Goal: Task Accomplishment & Management: Use online tool/utility

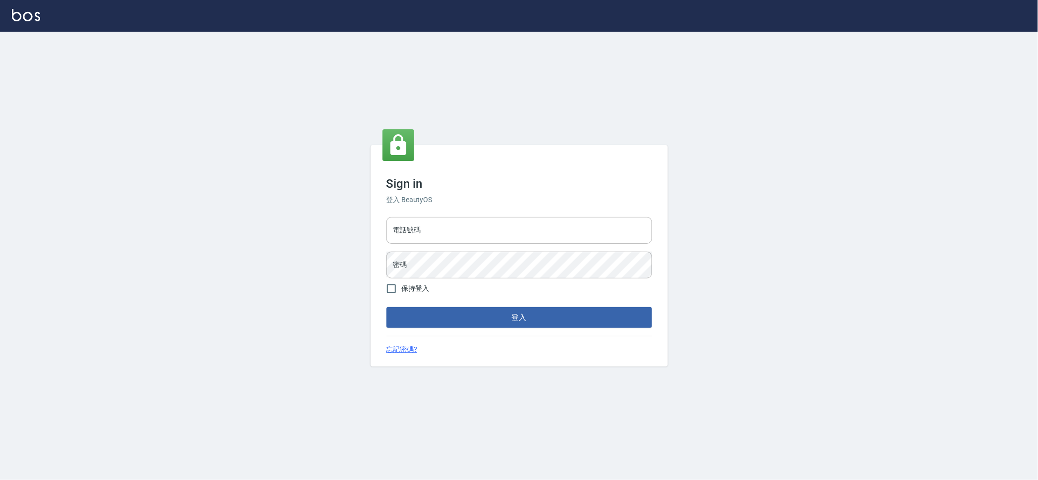
drag, startPoint x: 508, startPoint y: 222, endPoint x: 506, endPoint y: 212, distance: 10.5
click at [507, 215] on div "電話號碼 電話號碼 密碼 密碼" at bounding box center [520, 247] width 274 height 69
type input "0909258357"
click at [387, 307] on button "登入" at bounding box center [520, 317] width 266 height 21
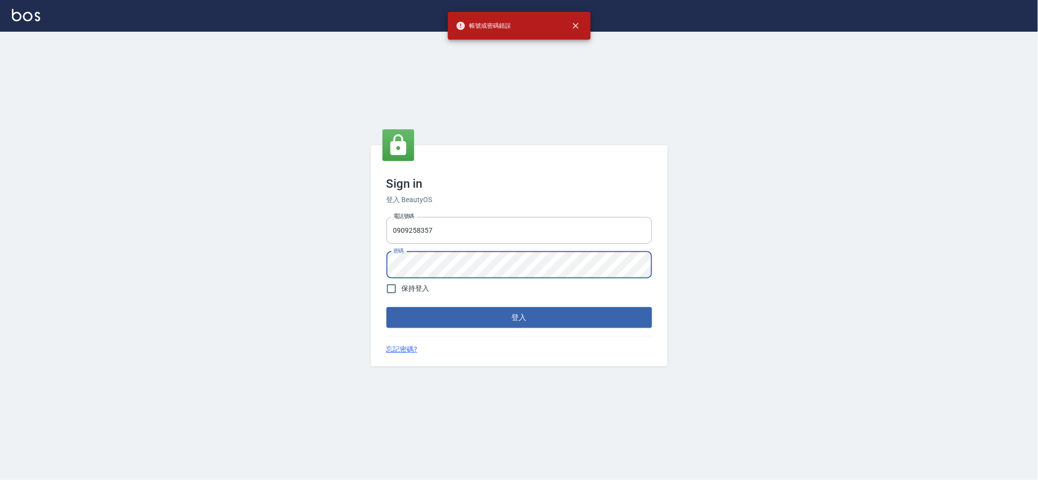
click at [0, 273] on div "Sign in 登入 BeautyOS 電話號碼 [PHONE_NUMBER] 電話號碼 密碼 密碼 保持登入 登入 忘記密碼?" at bounding box center [519, 256] width 1038 height 448
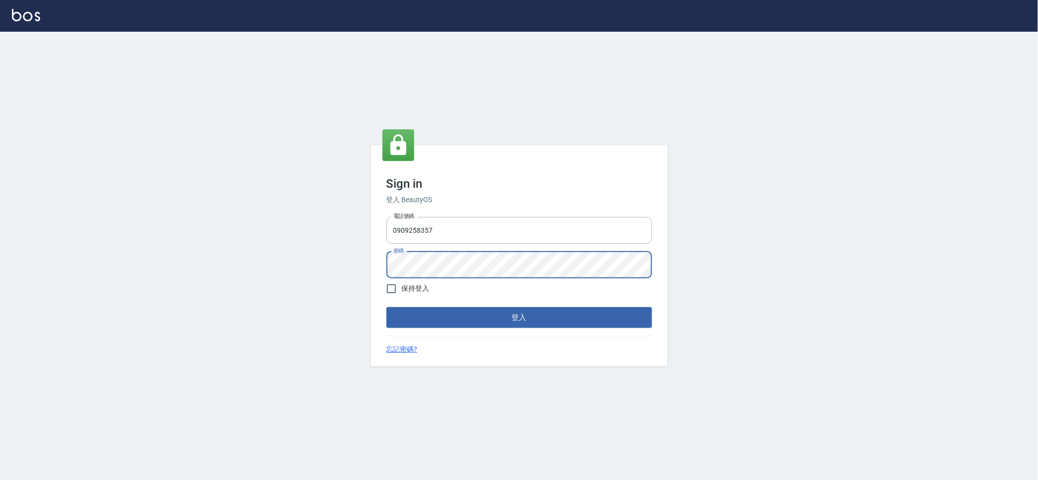
click at [387, 307] on button "登入" at bounding box center [520, 317] width 266 height 21
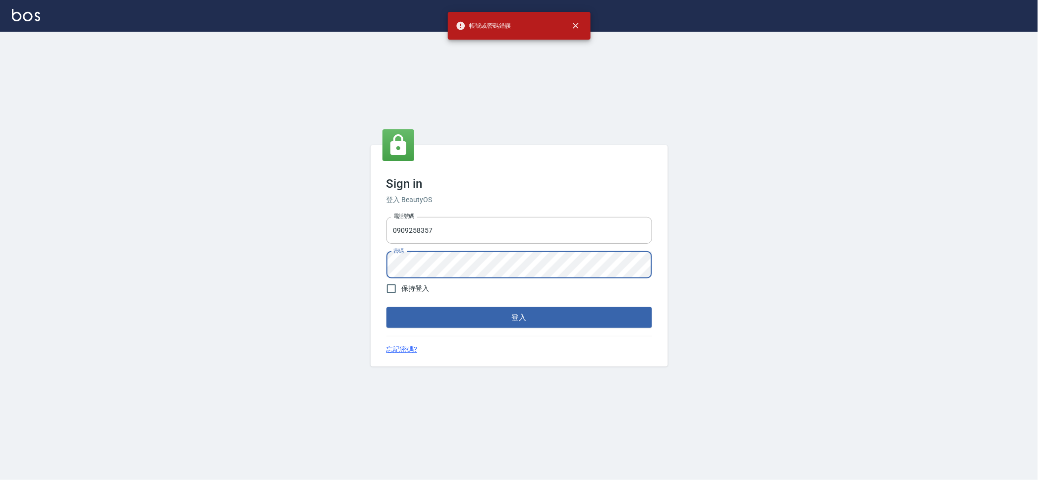
click at [0, 260] on div "Sign in 登入 BeautyOS 電話號碼 [PHONE_NUMBER] 電話號碼 密碼 密碼 保持登入 登入 忘記密碼?" at bounding box center [519, 256] width 1038 height 448
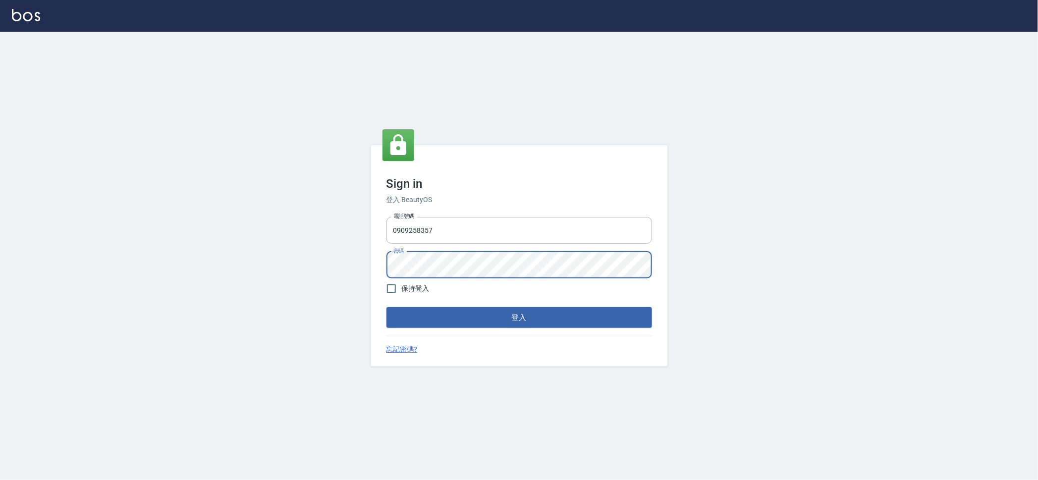
click at [387, 307] on button "登入" at bounding box center [520, 317] width 266 height 21
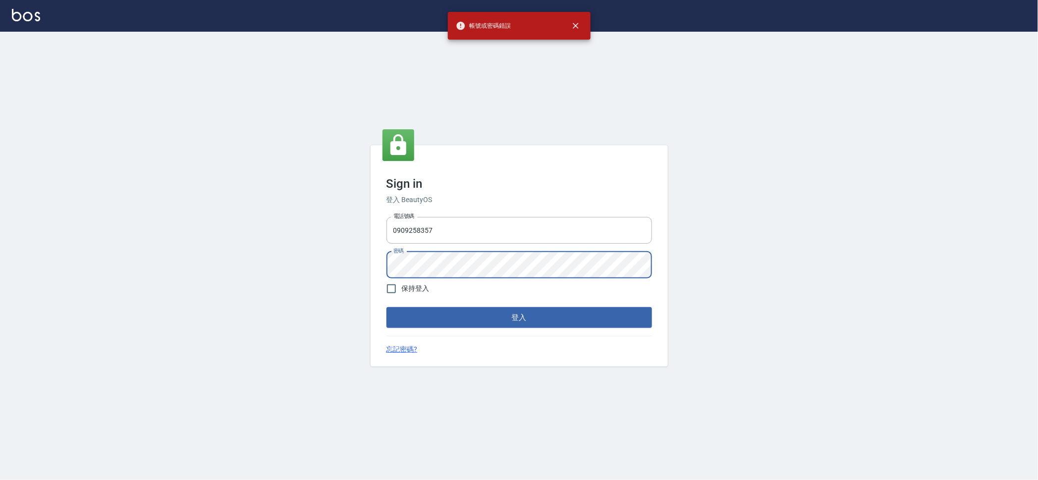
click at [0, 117] on div "Sign in 登入 BeautyOS 電話號碼 [PHONE_NUMBER] 電話號碼 密碼 密碼 保持登入 登入 忘記密碼?" at bounding box center [519, 256] width 1038 height 448
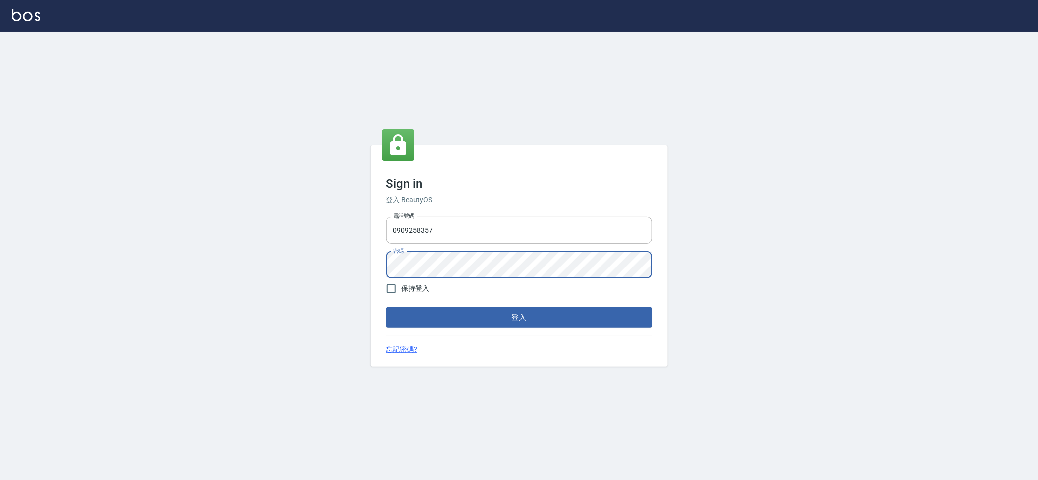
click at [387, 307] on button "登入" at bounding box center [520, 317] width 266 height 21
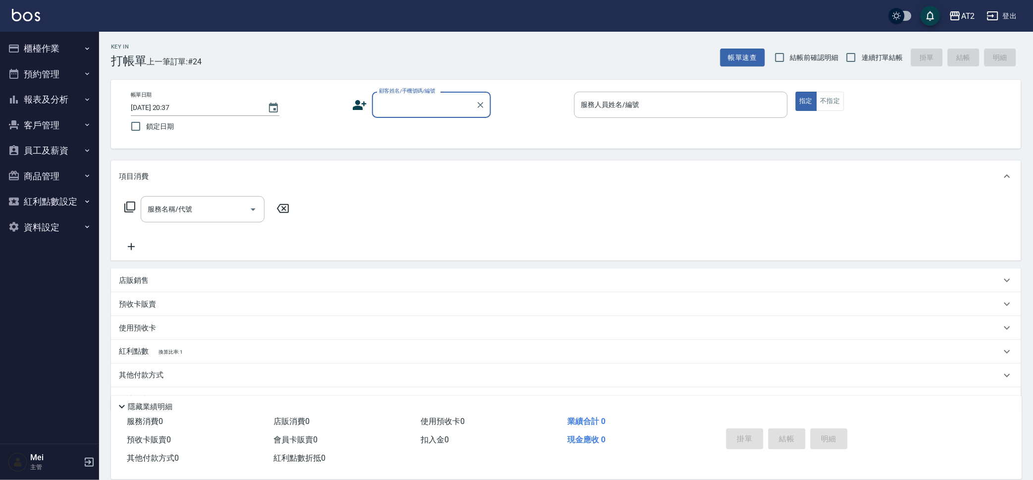
click at [347, 58] on div "Key In 打帳單 上一筆訂單:#24 帳單速查 結帳前確認明細 連續打單結帳 掛單 結帳 明細" at bounding box center [560, 50] width 922 height 36
click at [788, 49] on input "結帳前確認明細" at bounding box center [780, 57] width 21 height 21
checkbox input "true"
drag, startPoint x: 854, startPoint y: 61, endPoint x: 594, endPoint y: 63, distance: 260.7
click at [853, 61] on input "連續打單結帳" at bounding box center [851, 57] width 21 height 21
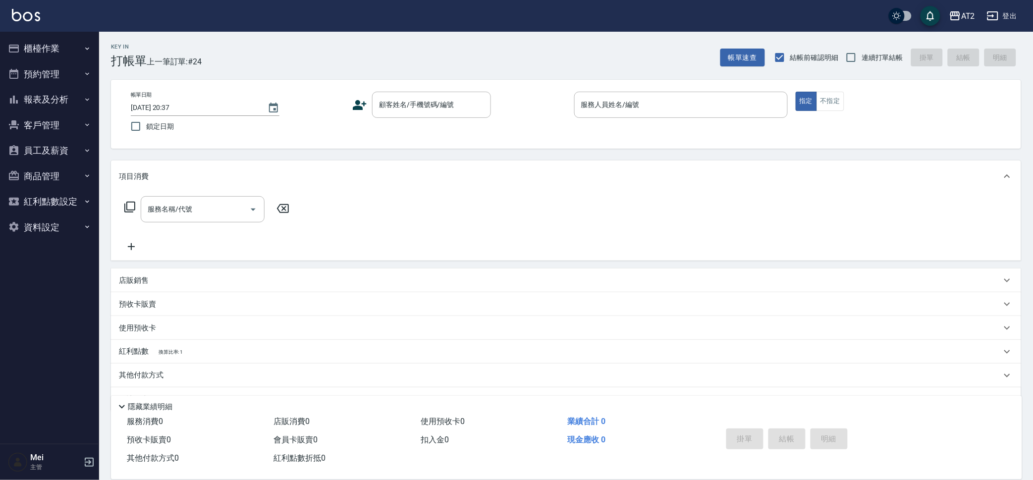
checkbox input "true"
click at [426, 102] on input "顧客姓名/手機號碼/編號" at bounding box center [424, 104] width 95 height 17
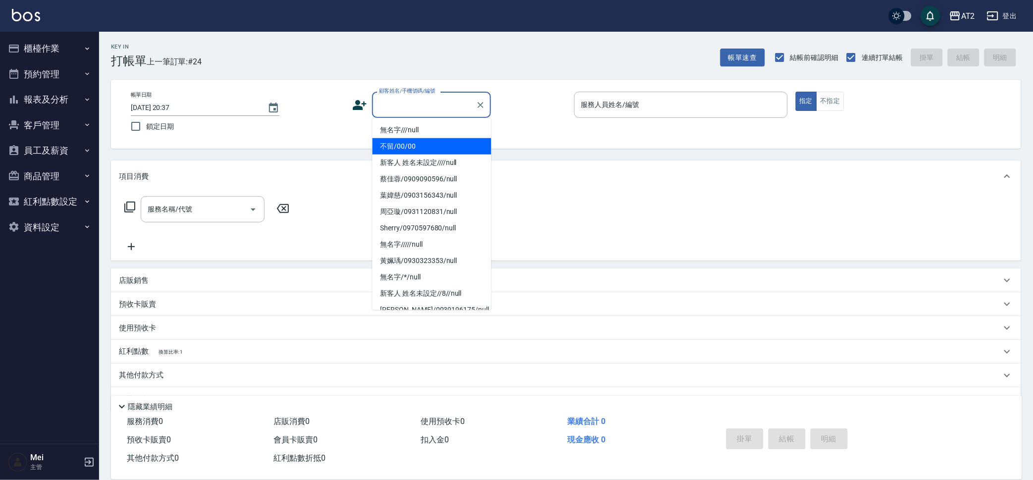
click at [436, 145] on li "不留/00/00" at bounding box center [432, 146] width 119 height 16
type input "不留/00/00"
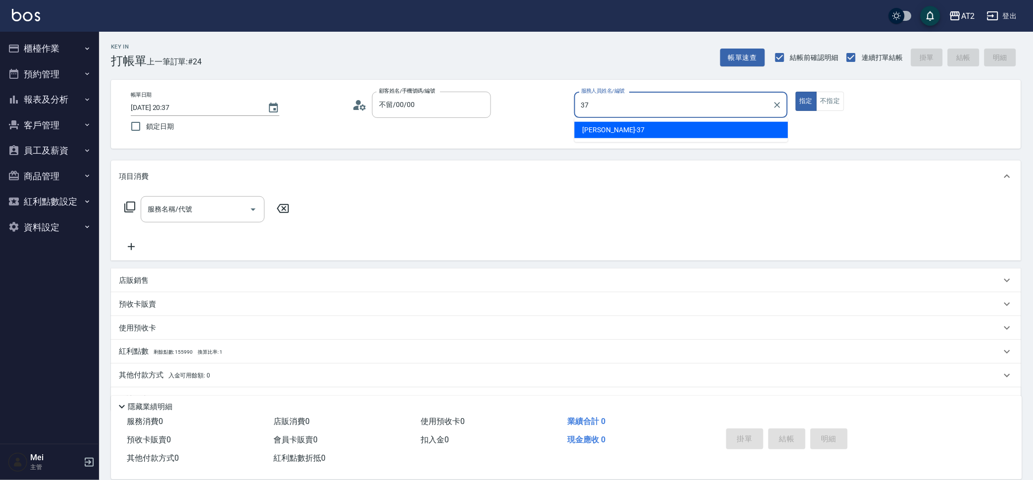
type input "[PERSON_NAME]-37"
type button "true"
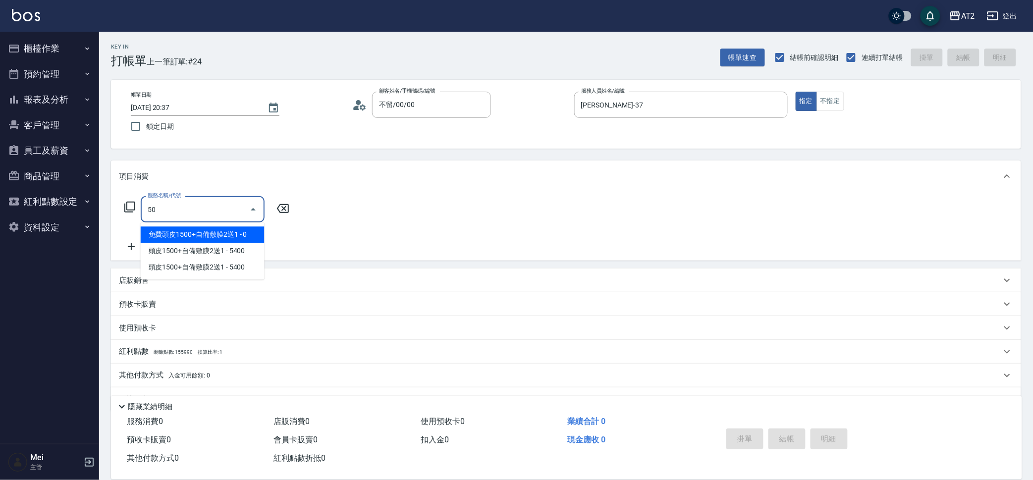
type input "501"
type input "100"
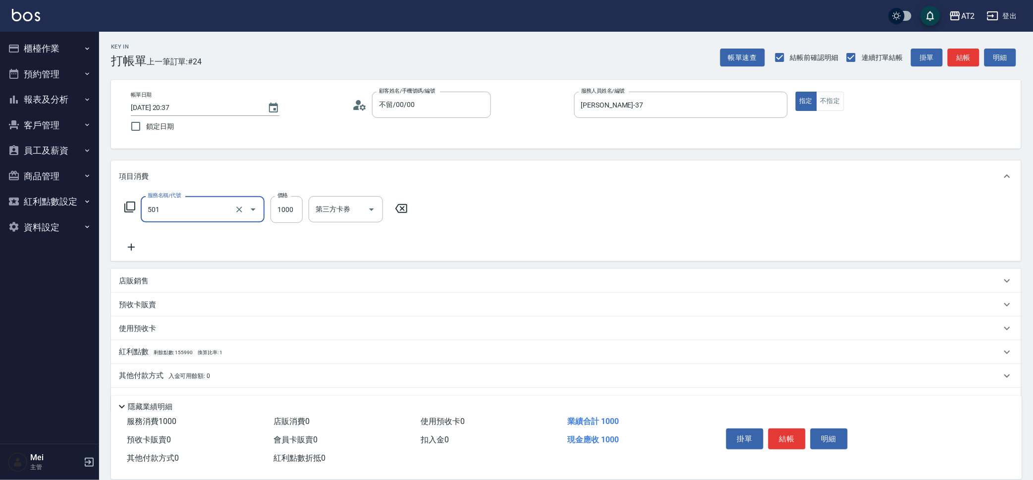
type input "染髮(501)"
type input "1"
type input "0"
type input "21"
type input "20"
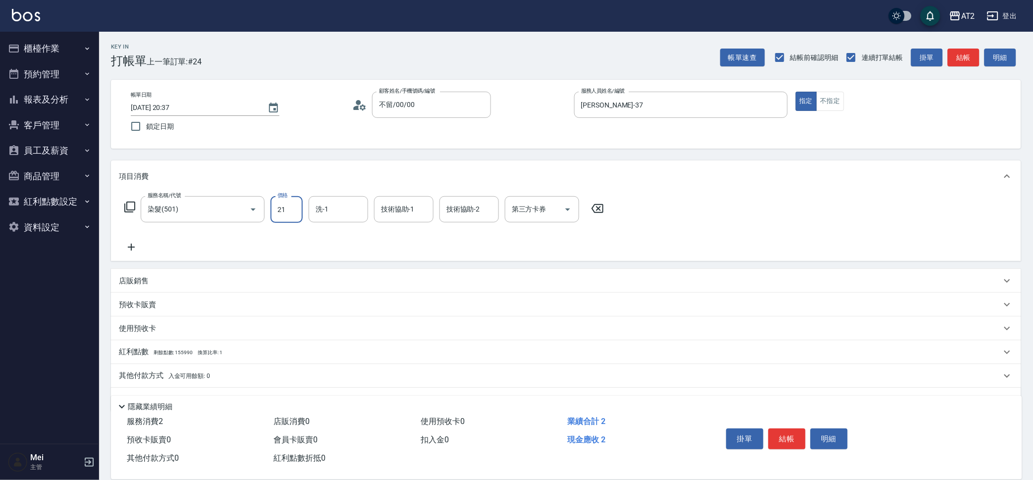
type input "219"
type input "210"
type input "2199"
type input "[PERSON_NAME]-46"
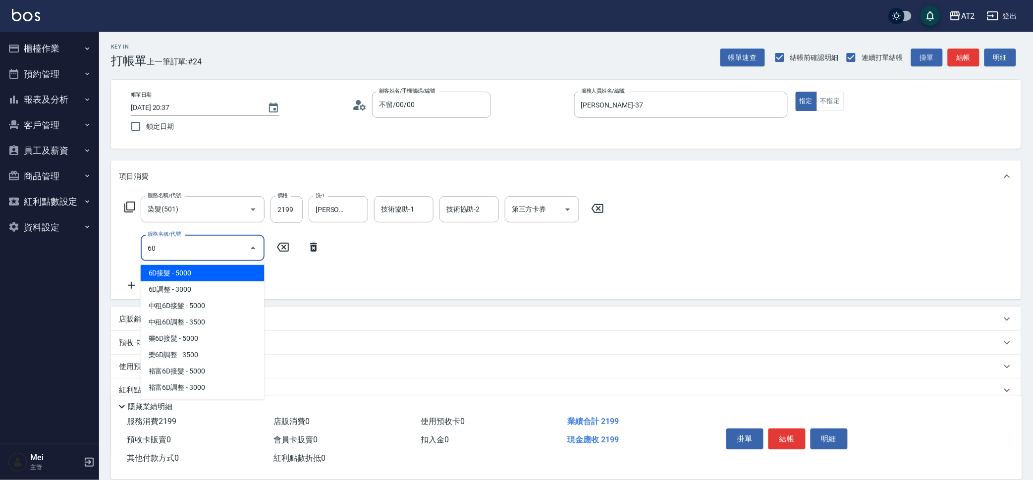
type input "601"
type input "310"
type input "自備護髮(601)"
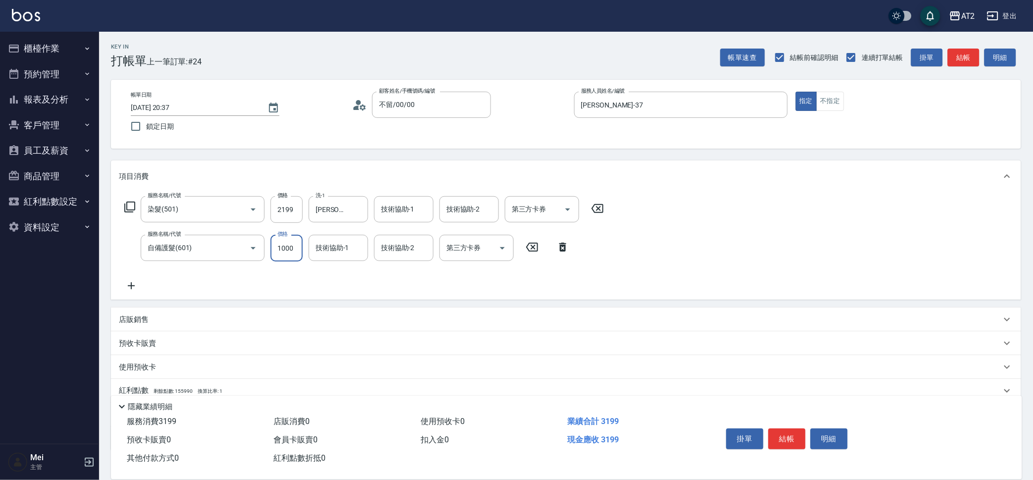
type input "1"
type input "220"
type input "150"
type input "360"
type input "1500"
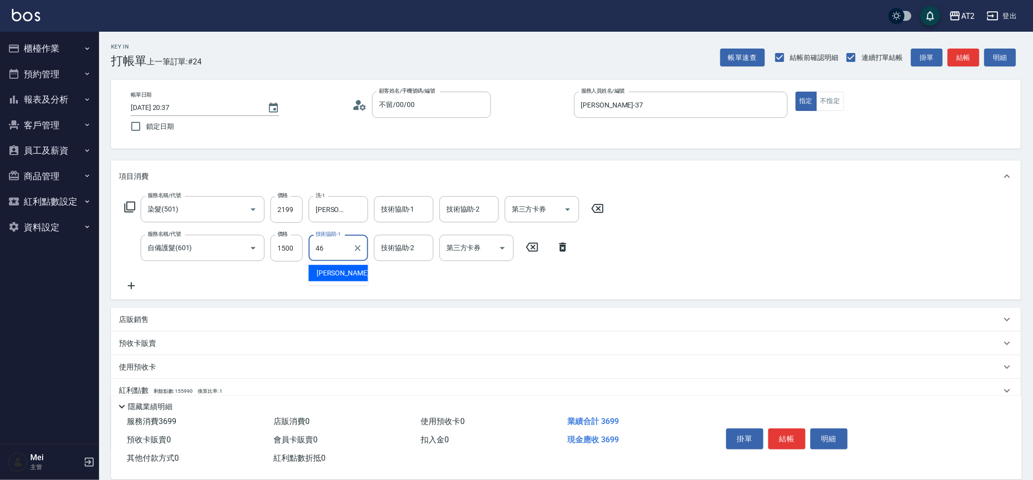
type input "[PERSON_NAME]-46"
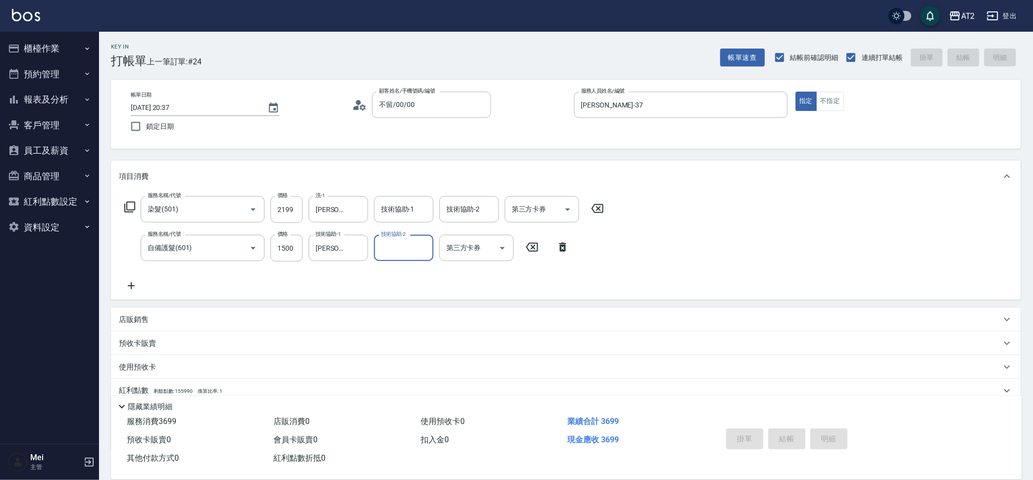
type input "[DATE] 20:38"
type input "0"
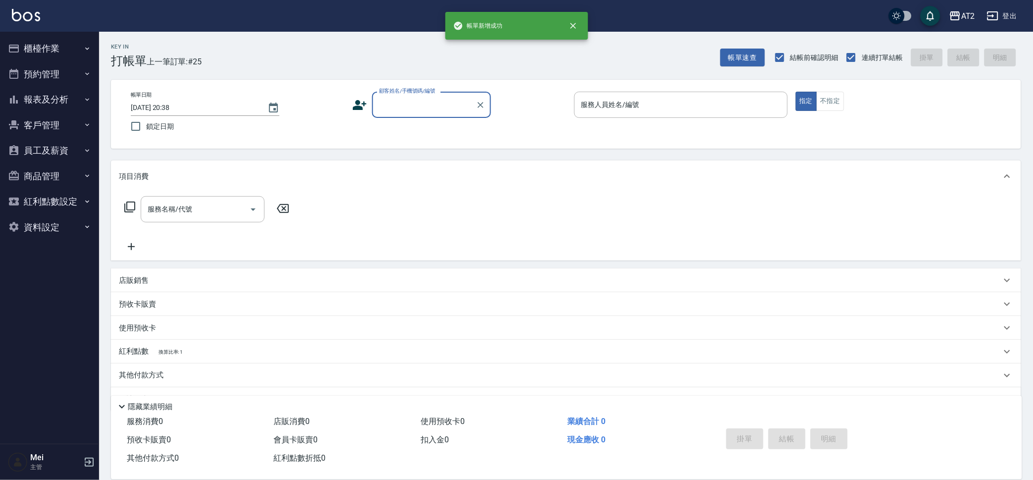
click at [437, 114] on div "顧客姓名/手機號碼/編號" at bounding box center [431, 105] width 119 height 26
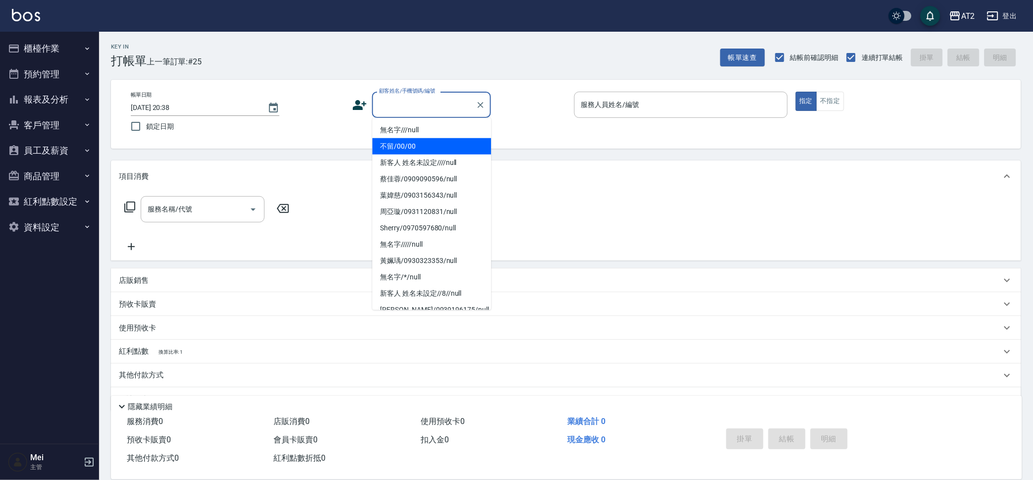
click at [415, 144] on li "不留/00/00" at bounding box center [432, 146] width 119 height 16
type input "不留/00/00"
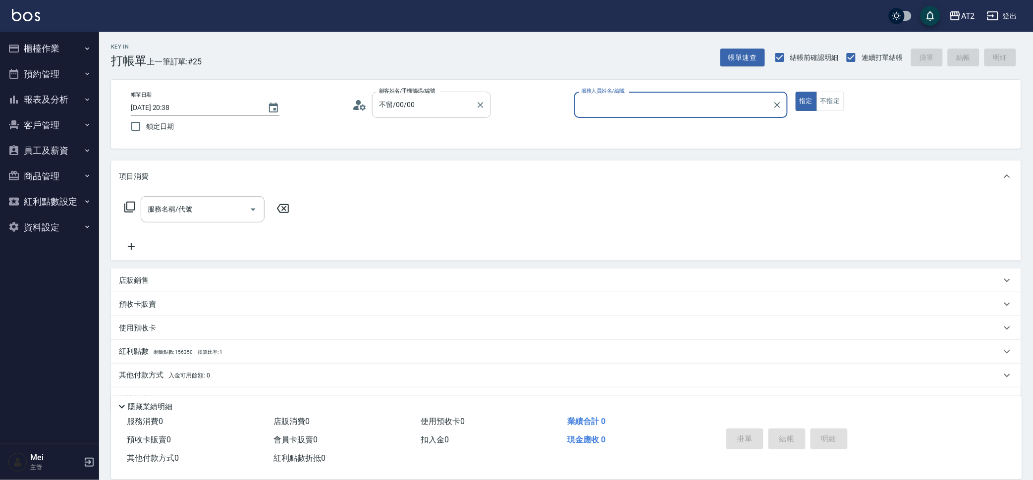
type input "4"
type input "[PERSON_NAME]-37"
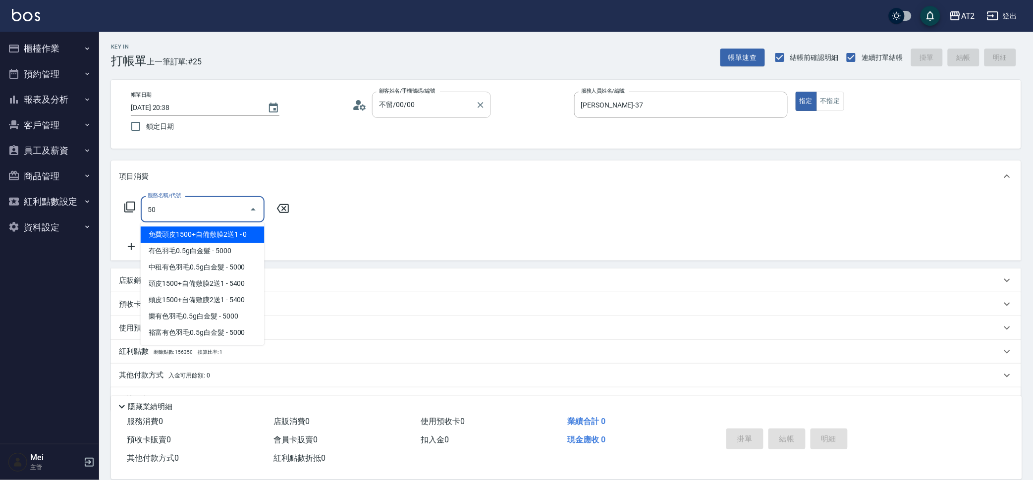
type input "501"
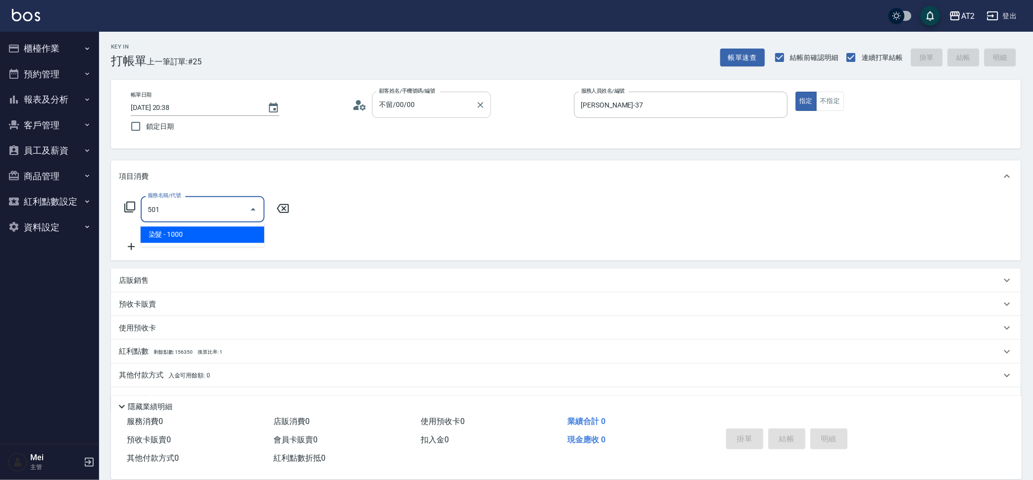
type input "100"
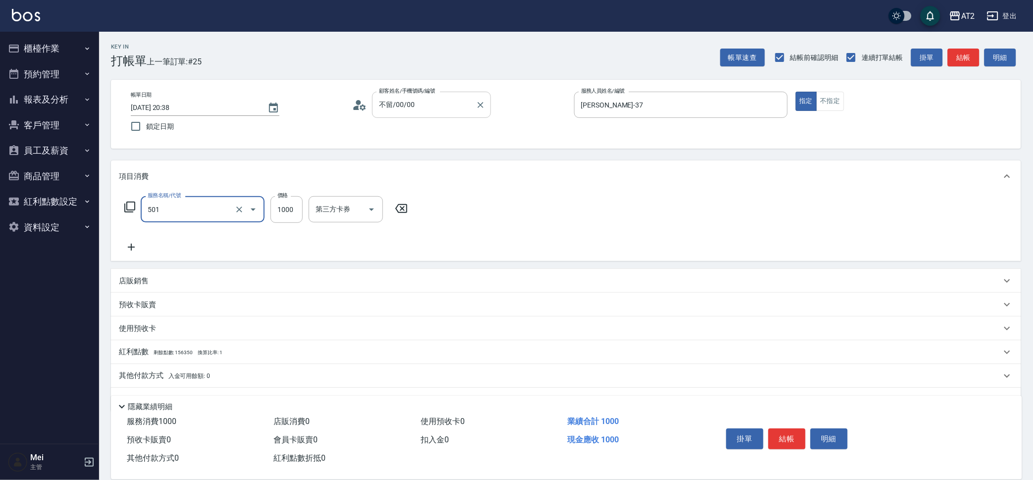
type input "染髮(501)"
type input "1"
type input "0"
type input "14"
type input "10"
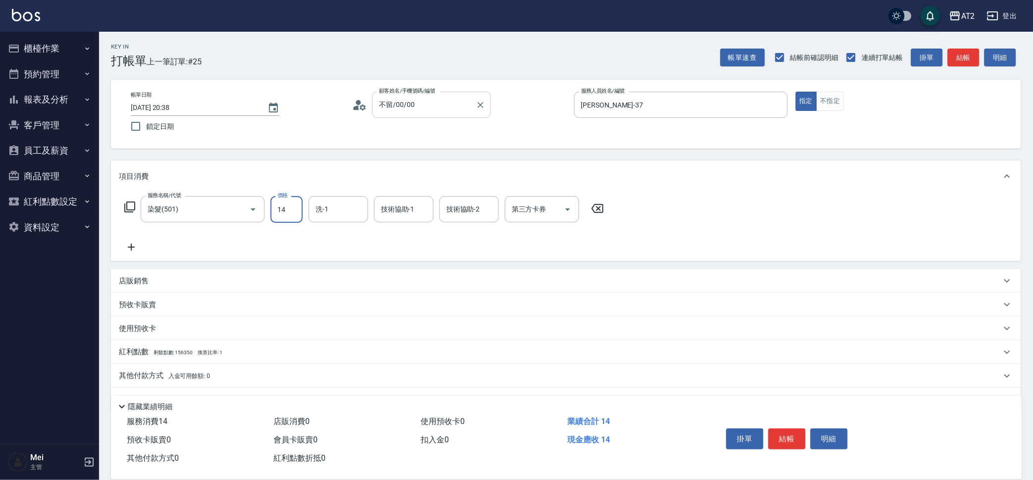
type input "149"
type input "140"
type input "1499"
type input "[PERSON_NAME]-46"
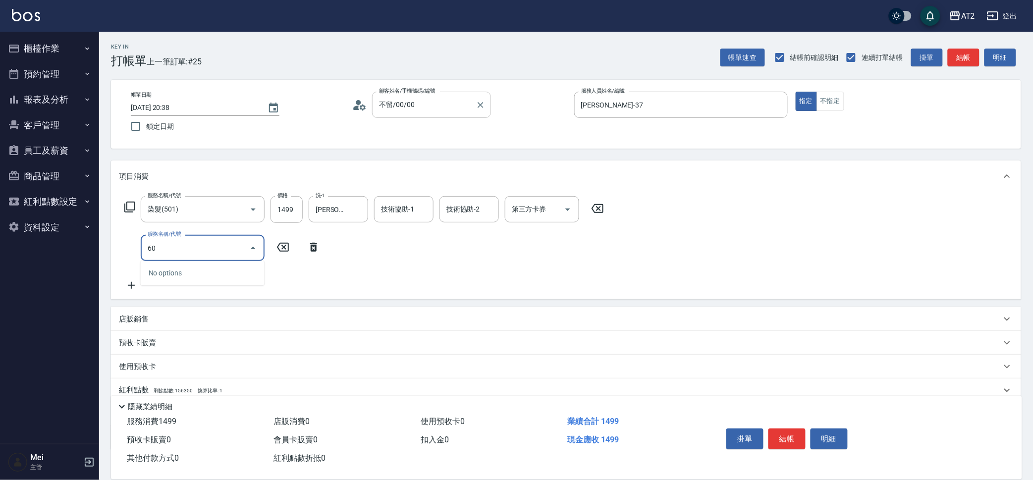
type input "601"
type input "240"
type input "自備護髮(601)"
type input "150"
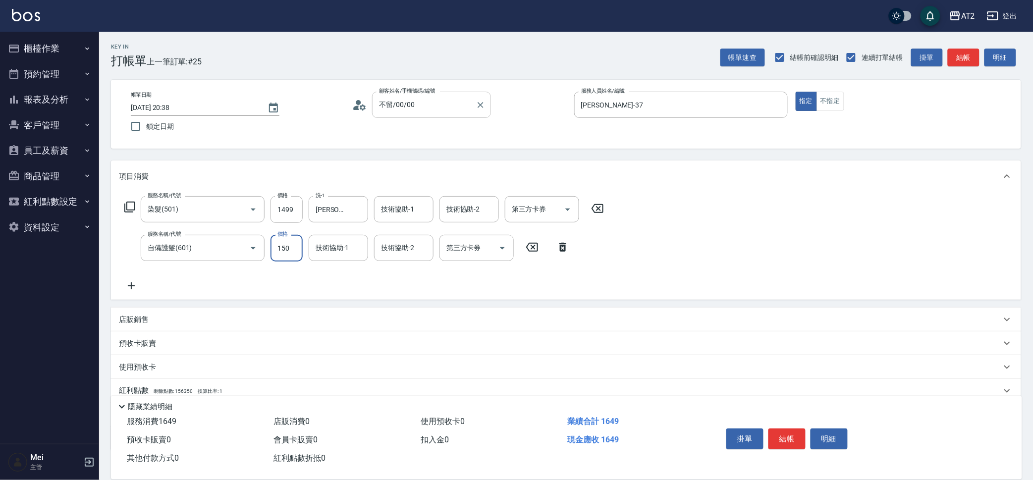
type input "290"
type input "1500"
type input "[PERSON_NAME]-46"
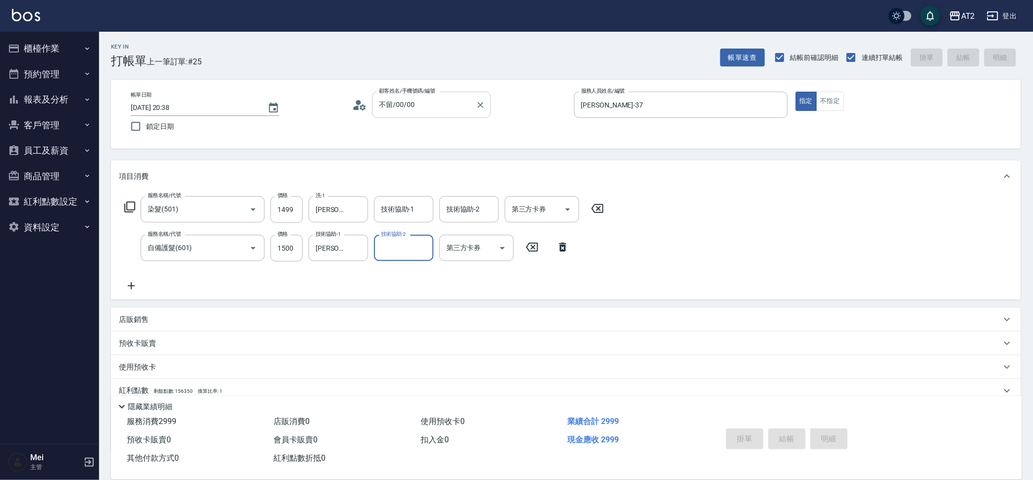
type input "0"
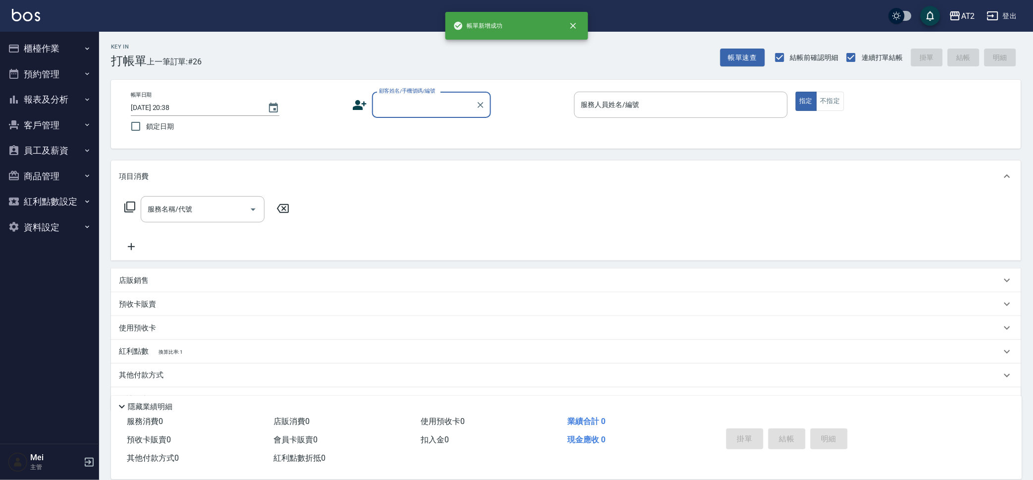
click at [435, 104] on input "顧客姓名/手機號碼/編號" at bounding box center [424, 104] width 95 height 17
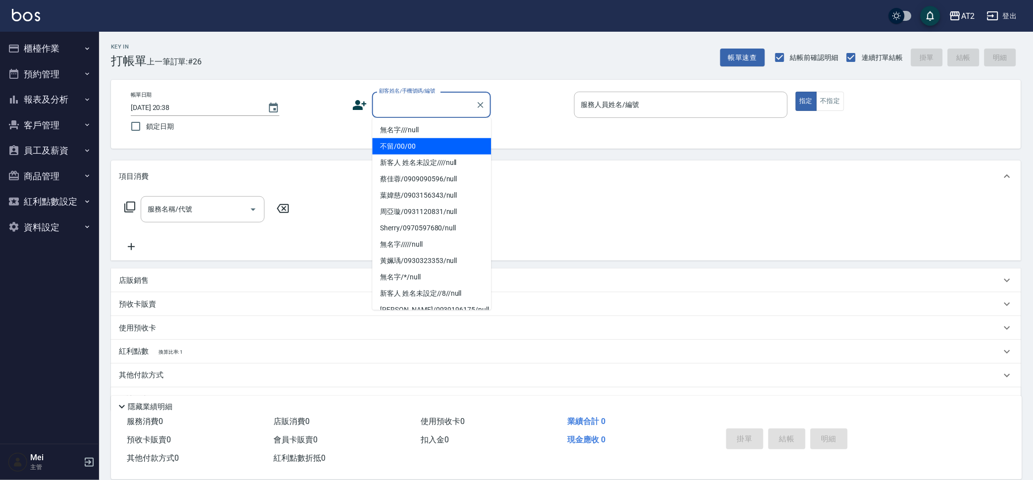
click at [414, 146] on li "不留/00/00" at bounding box center [432, 146] width 119 height 16
type input "不留/00/00"
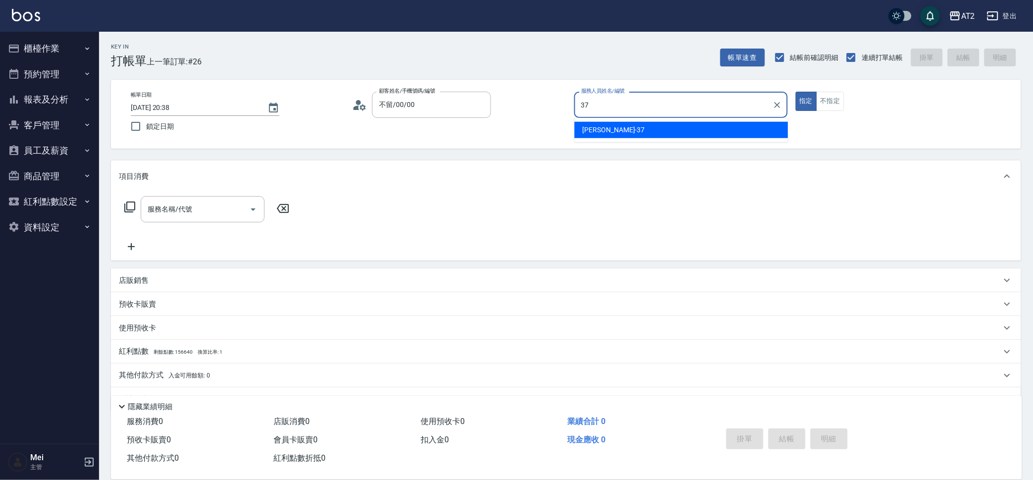
type input "[PERSON_NAME]-37"
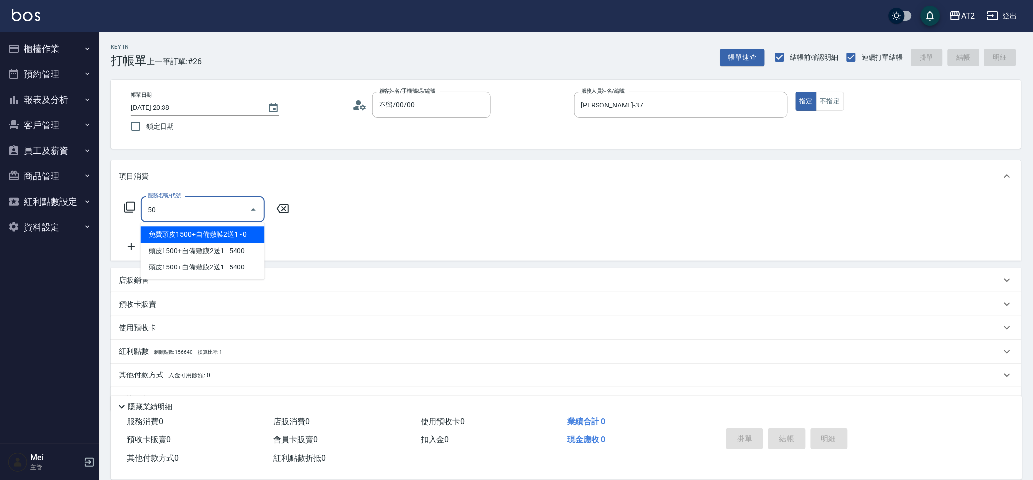
type input "501"
type input "100"
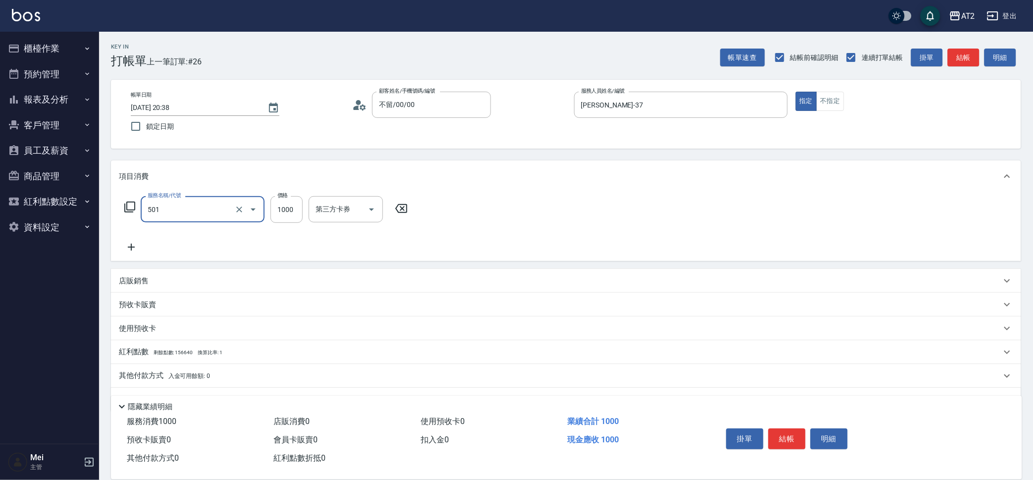
type input "染髮(501)"
type input "1"
type input "0"
type input "19"
type input "10"
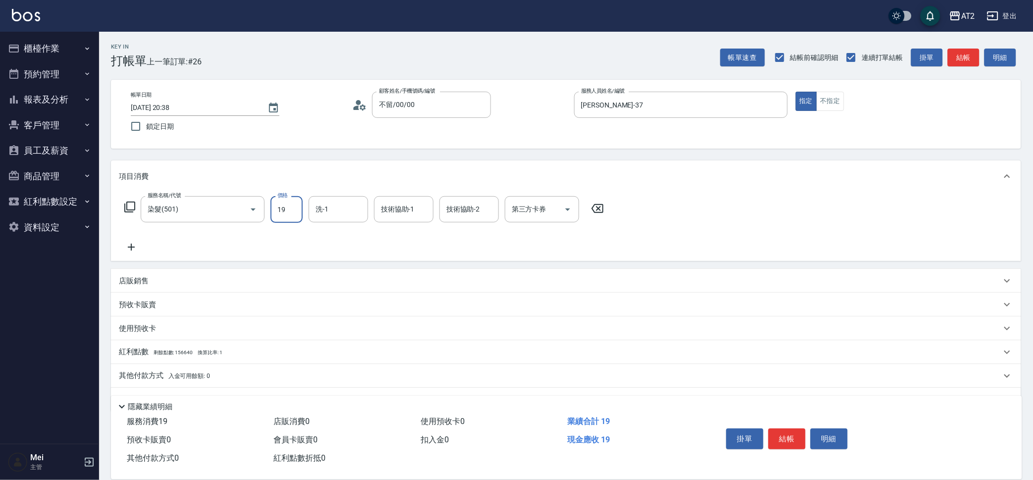
type input "199"
type input "190"
type input "1999"
type input "[PERSON_NAME]-46"
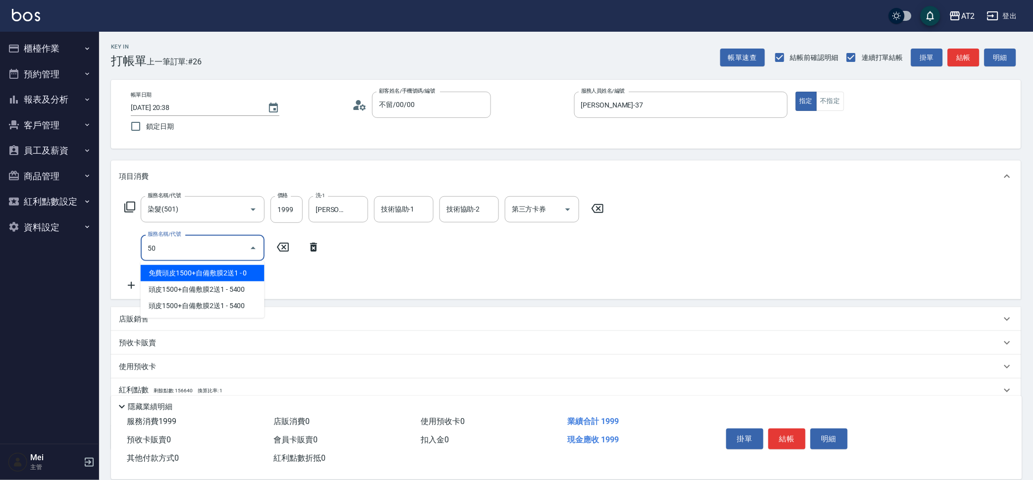
type input "502"
type input "240"
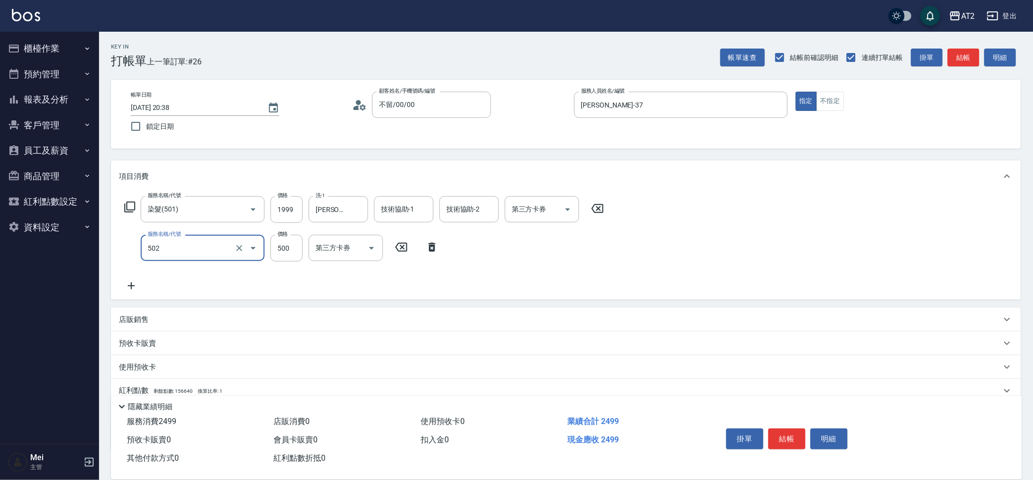
type input "漂髮(502)"
type input "0"
type input "190"
type input "0"
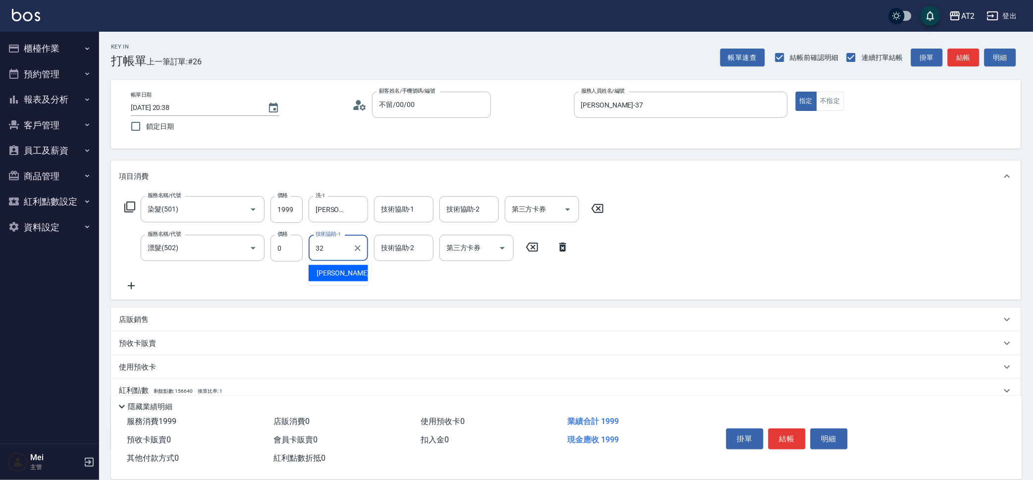
type input "[PERSON_NAME]-32"
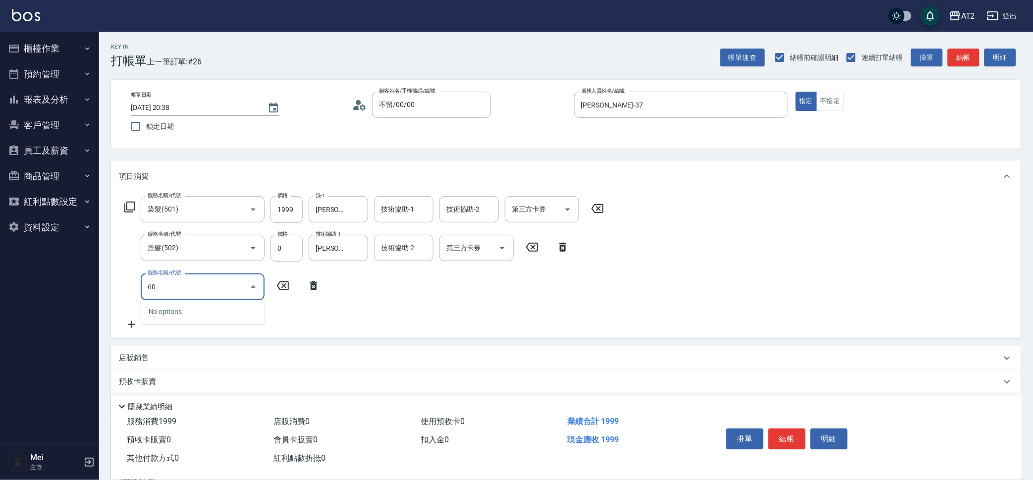
type input "601"
type input "290"
type input "自備護髮(601)"
type input "200"
type input "225"
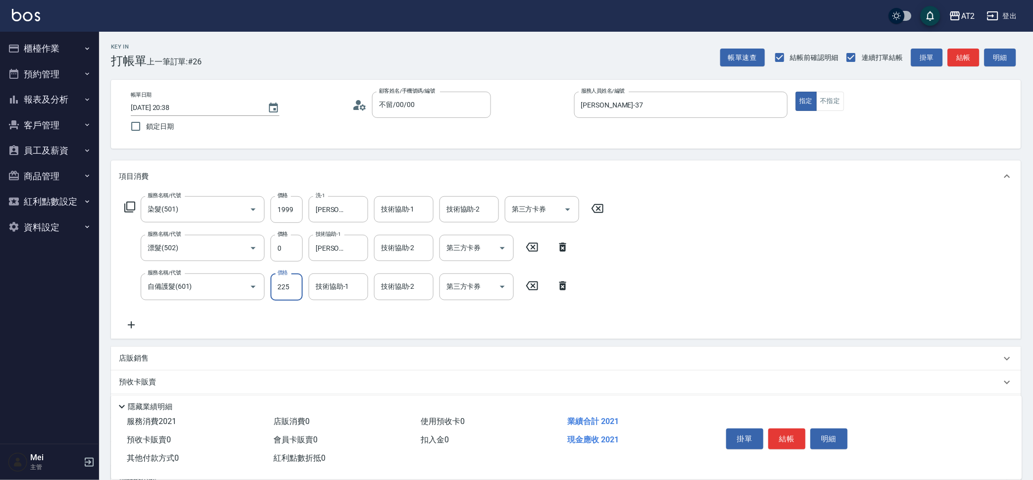
type input "420"
type input "2250"
type input "[PERSON_NAME]-32"
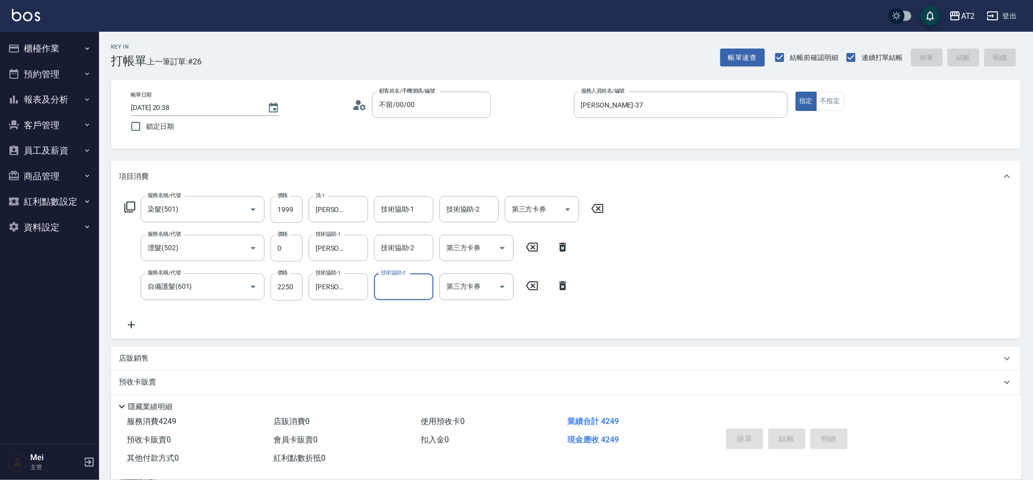
type input "[DATE] 20:39"
type input "0"
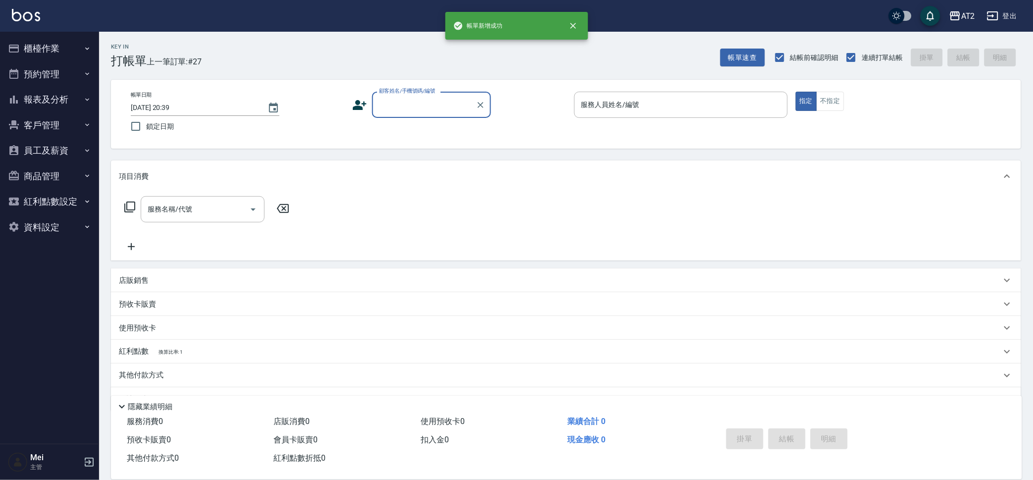
click at [444, 114] on div "顧客姓名/手機號碼/編號" at bounding box center [431, 105] width 119 height 26
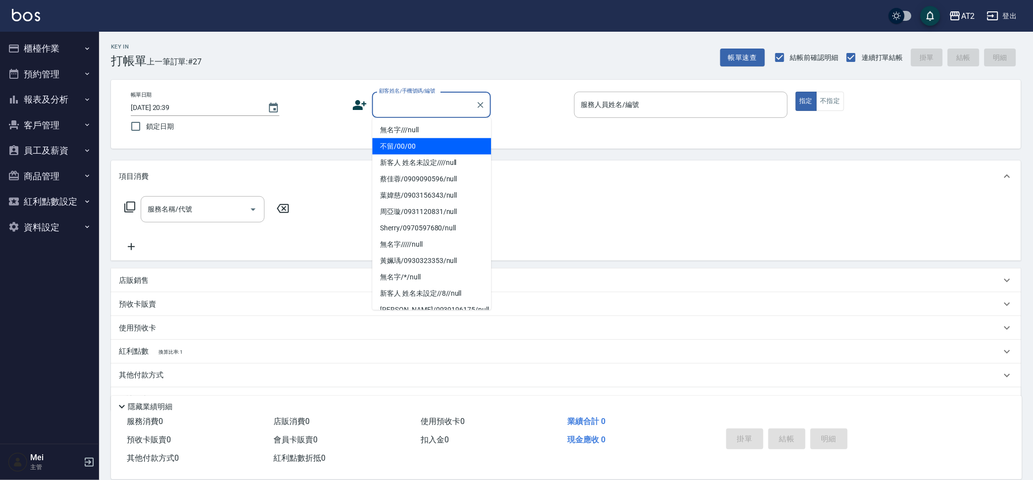
click at [435, 140] on li "不留/00/00" at bounding box center [432, 146] width 119 height 16
type input "不留/00/00"
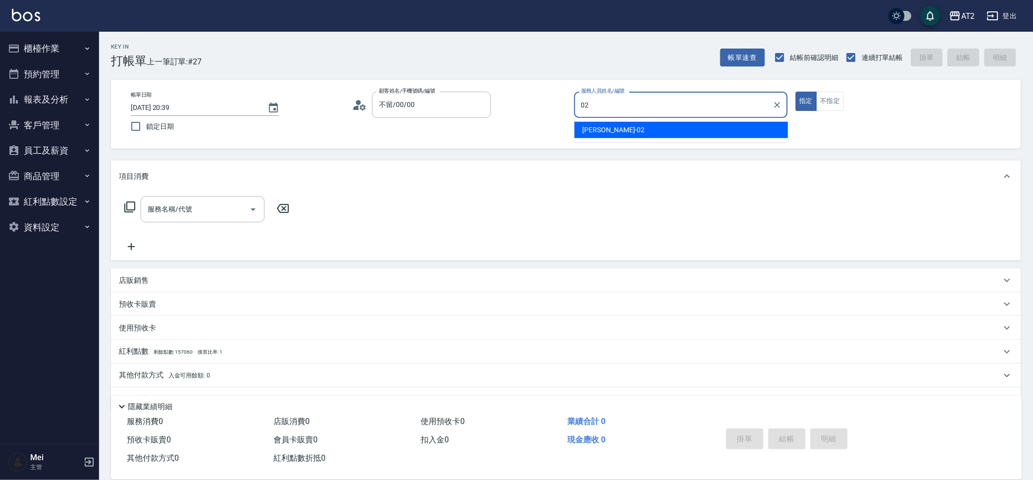
type input "Morgan-02"
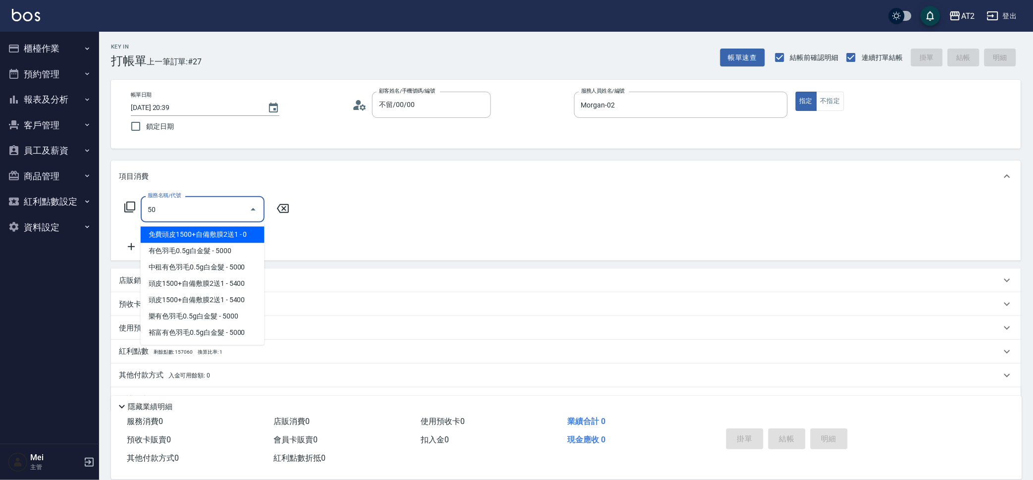
type input "501"
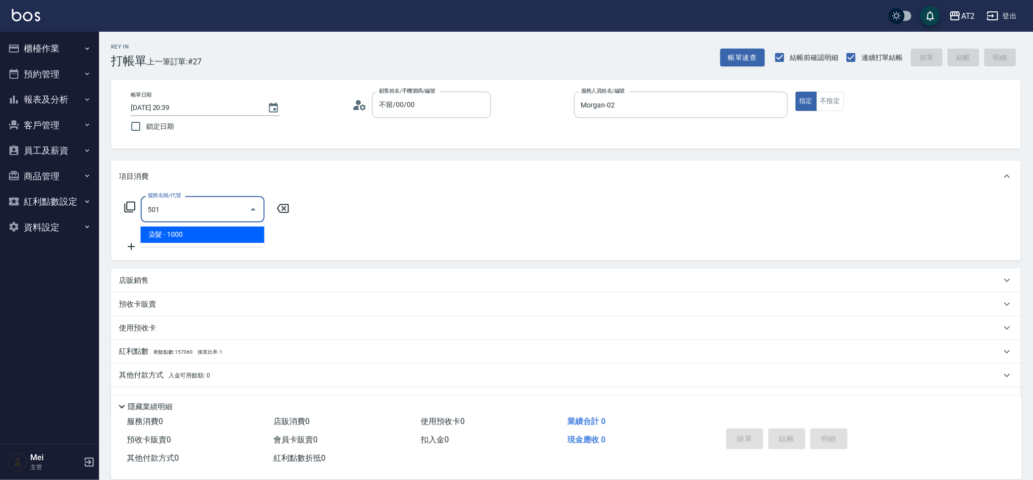
type input "100"
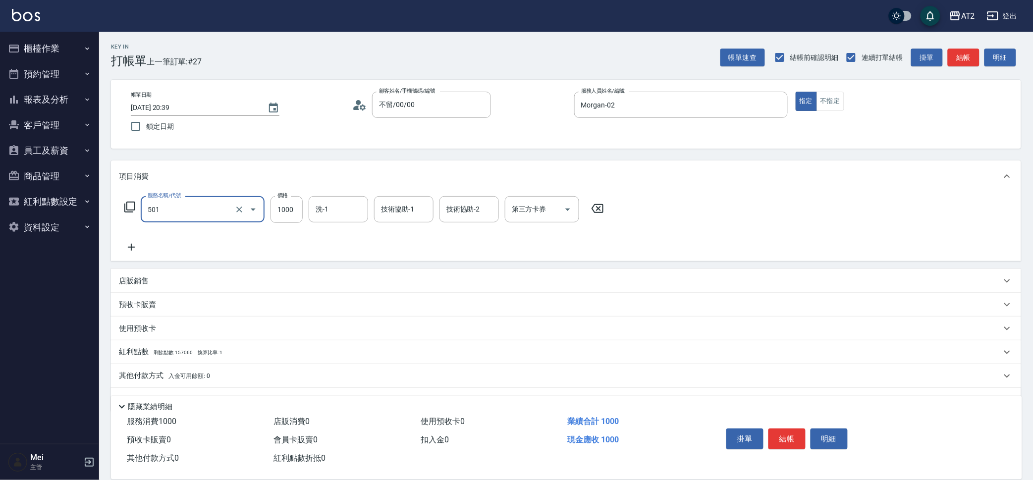
type input "染髮(501)"
type input "0"
type input "350"
type input "3500"
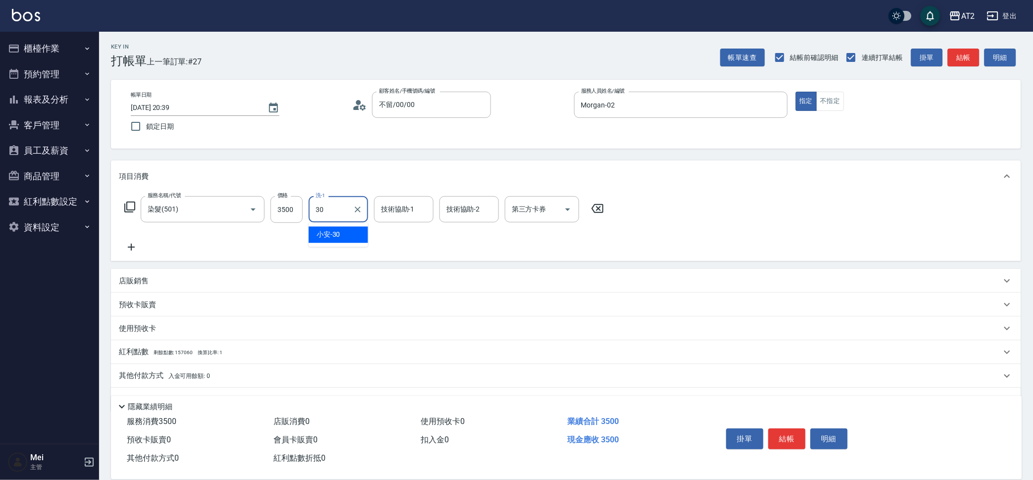
type input "小安-30"
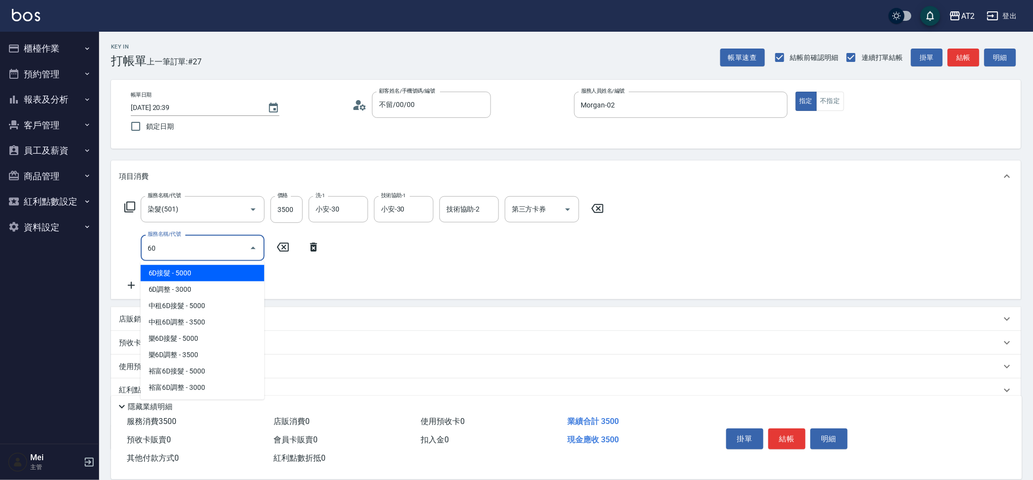
type input "601"
type input "450"
type input "自備護髮(601)"
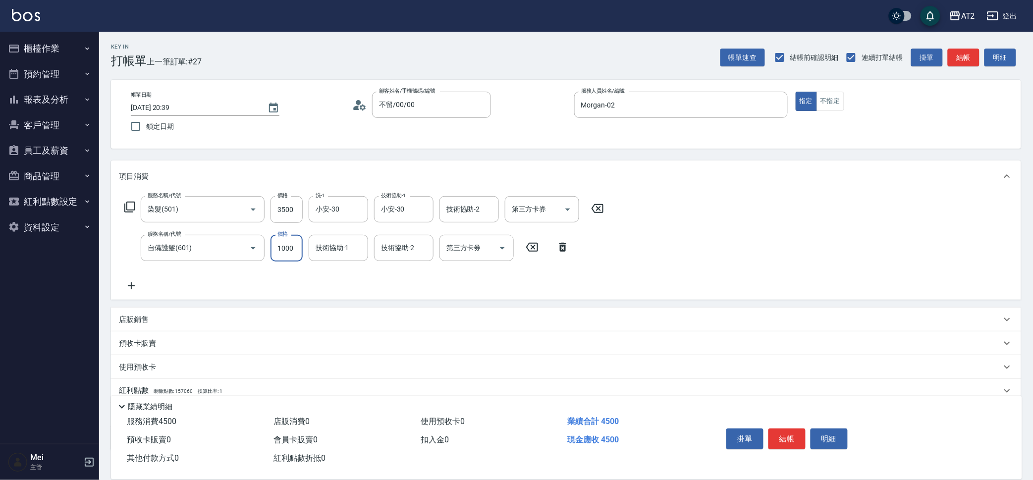
type input "2"
type input "350"
type input "20"
type input "370"
type input "200"
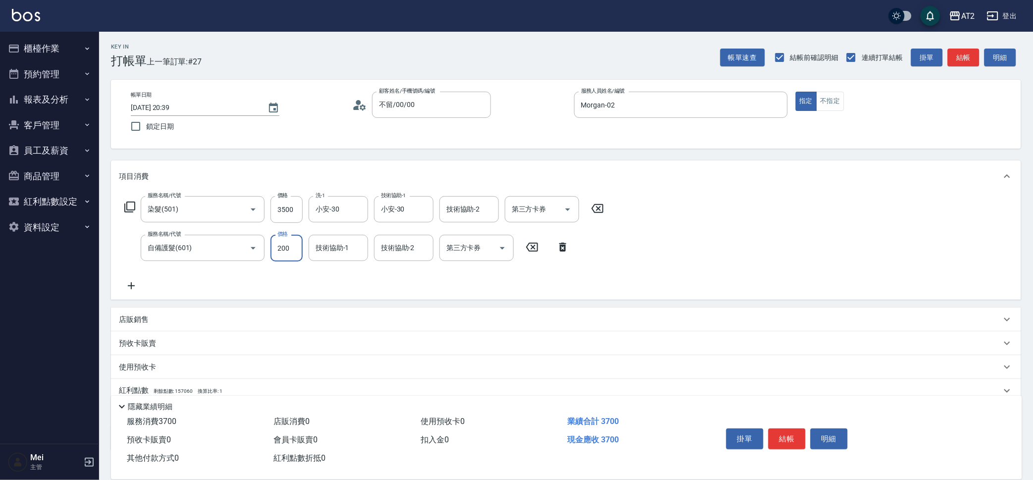
type input "550"
type input "2000"
type input "小安-30"
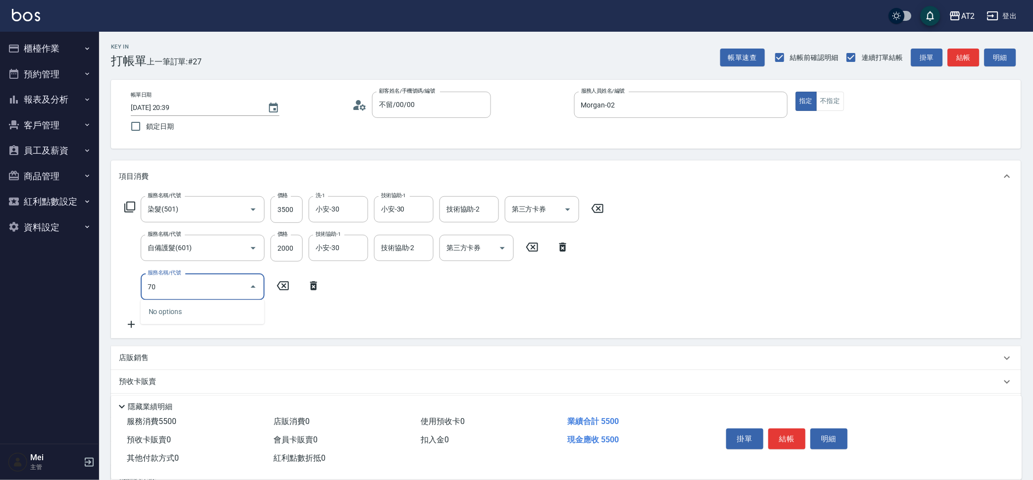
type input "705"
type input "1050"
type input "新羽毛鉑金接髮調整(705)"
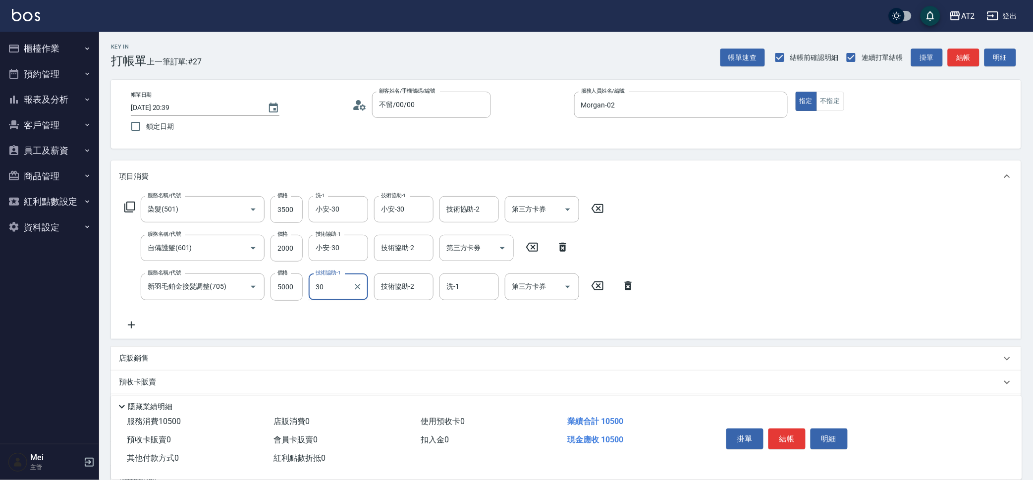
type input "小安-30"
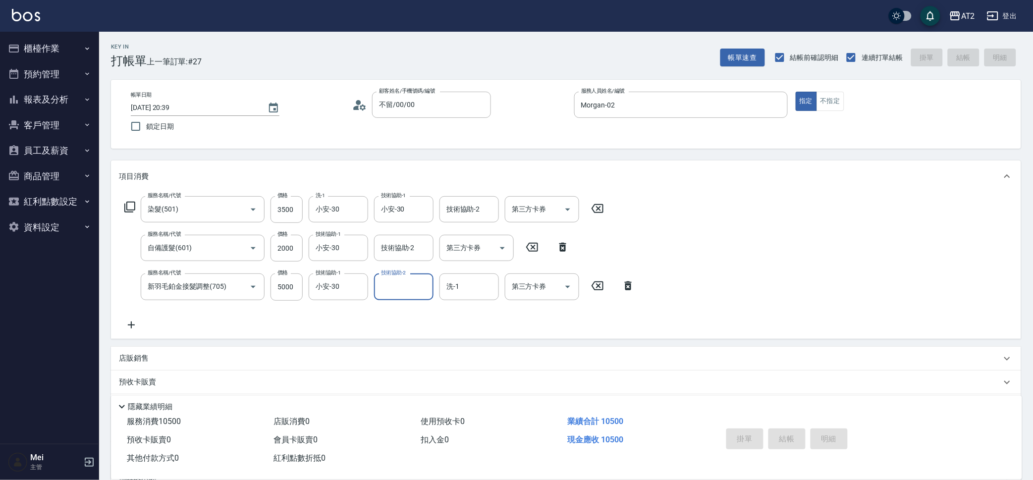
type input "0"
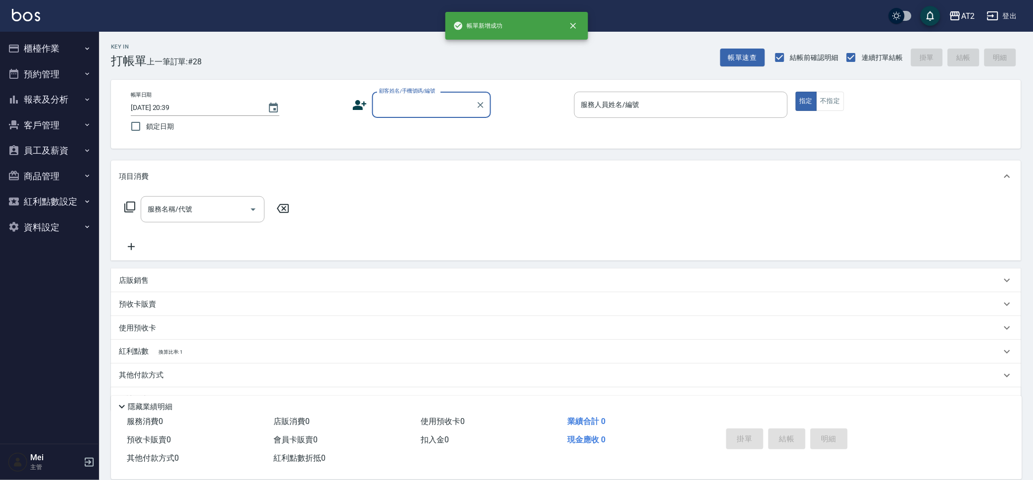
click at [419, 88] on label "顧客姓名/手機號碼/編號" at bounding box center [407, 90] width 56 height 7
click at [419, 96] on input "顧客姓名/手機號碼/編號" at bounding box center [424, 104] width 95 height 17
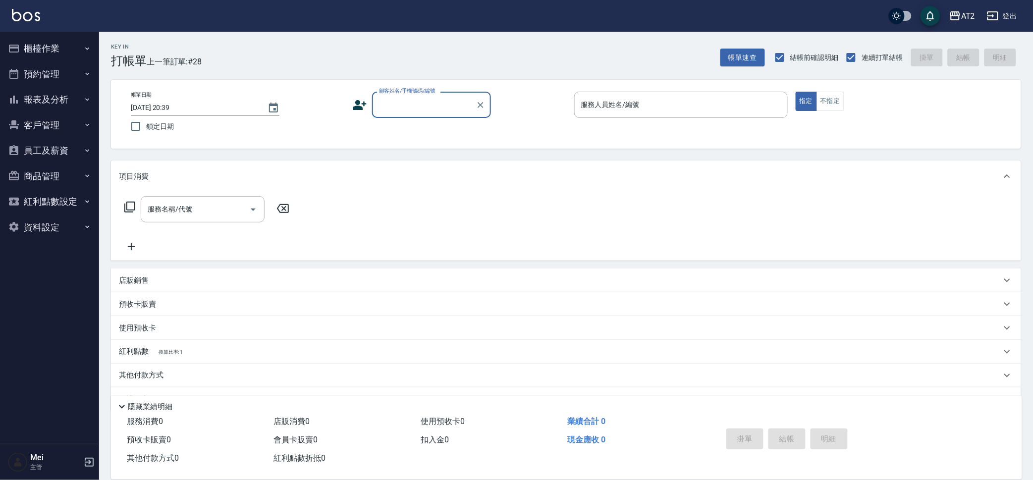
click at [412, 115] on div "顧客姓名/手機號碼/編號" at bounding box center [431, 105] width 119 height 26
click at [425, 108] on input "顧客姓名/手機號碼/編號" at bounding box center [424, 104] width 95 height 17
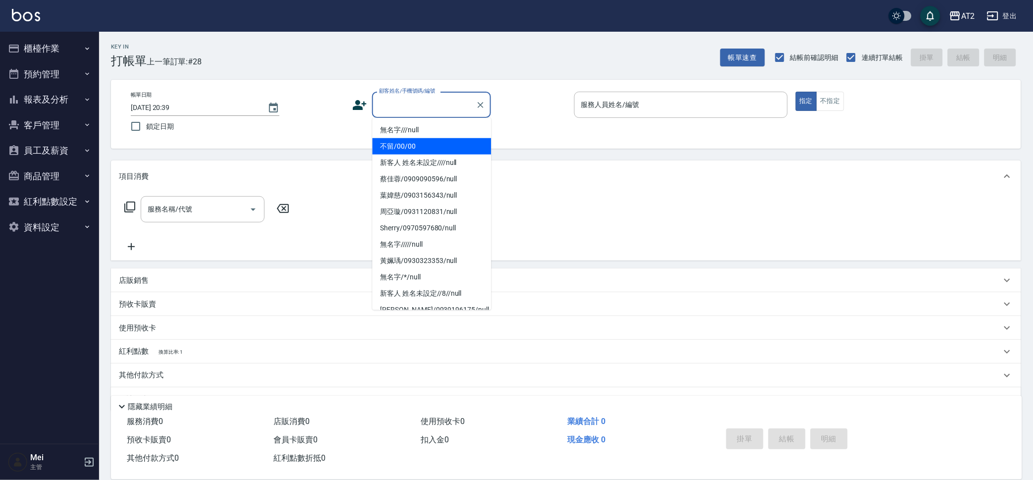
click at [421, 149] on li "不留/00/00" at bounding box center [432, 146] width 119 height 16
type input "不留/00/00"
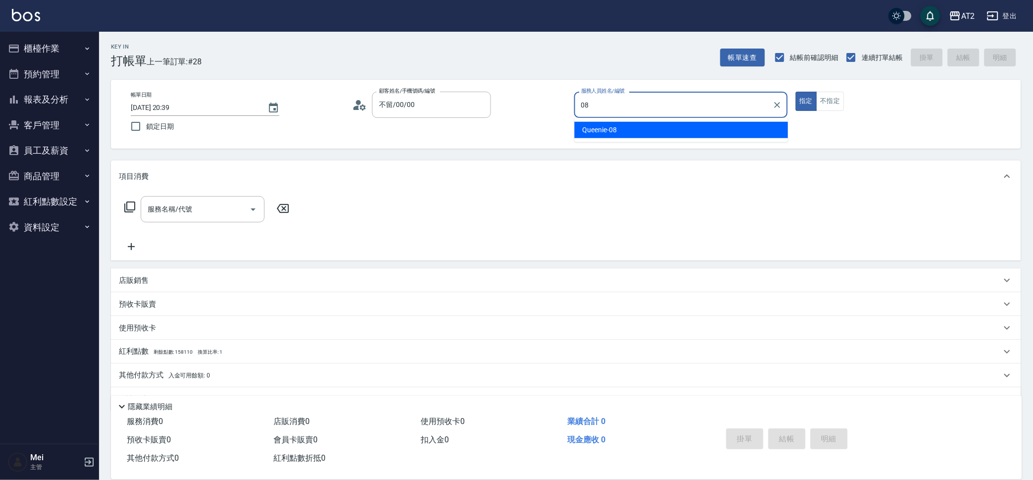
type input "Queenie-08"
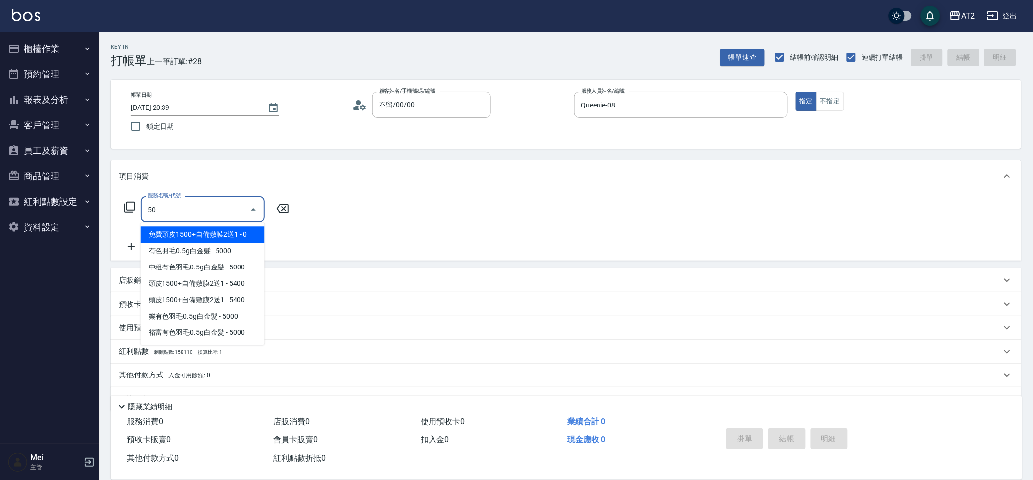
type input "501"
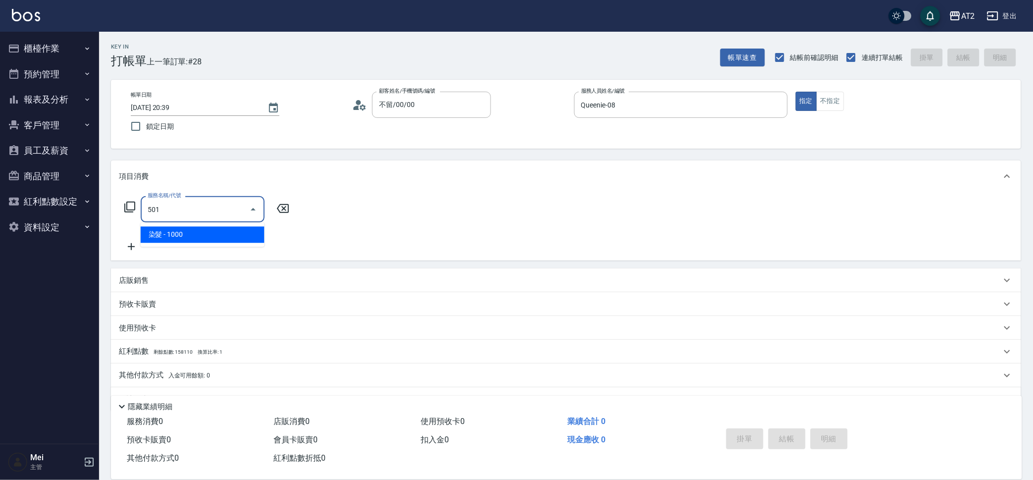
type input "100"
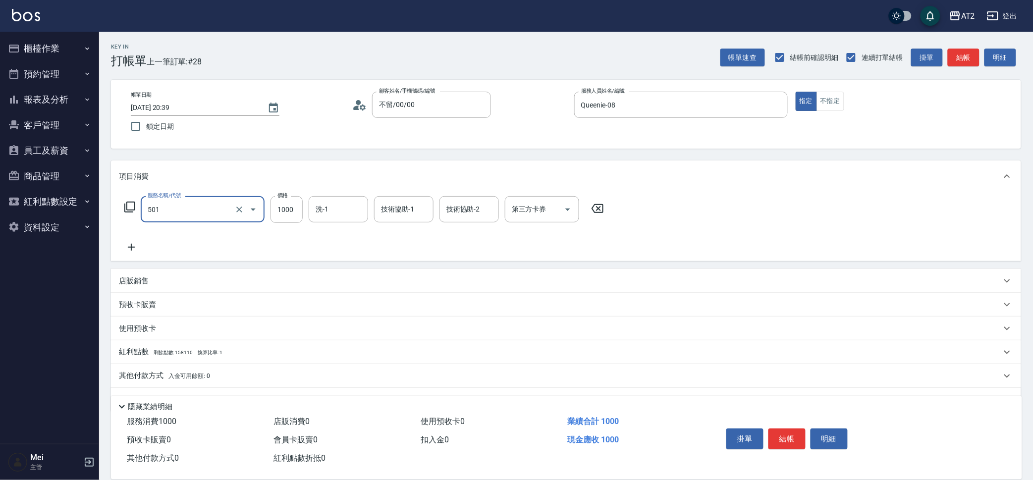
type input "染髮(501)"
type input "0"
type input "27"
type input "20"
type input "279"
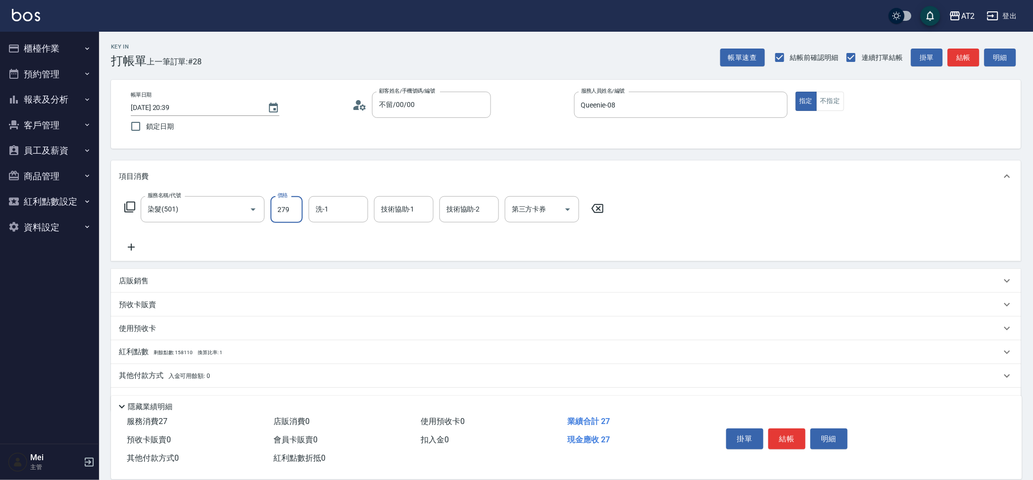
type input "270"
type input "2799"
type input "小潔-34"
type input "3"
type input "小潔-34"
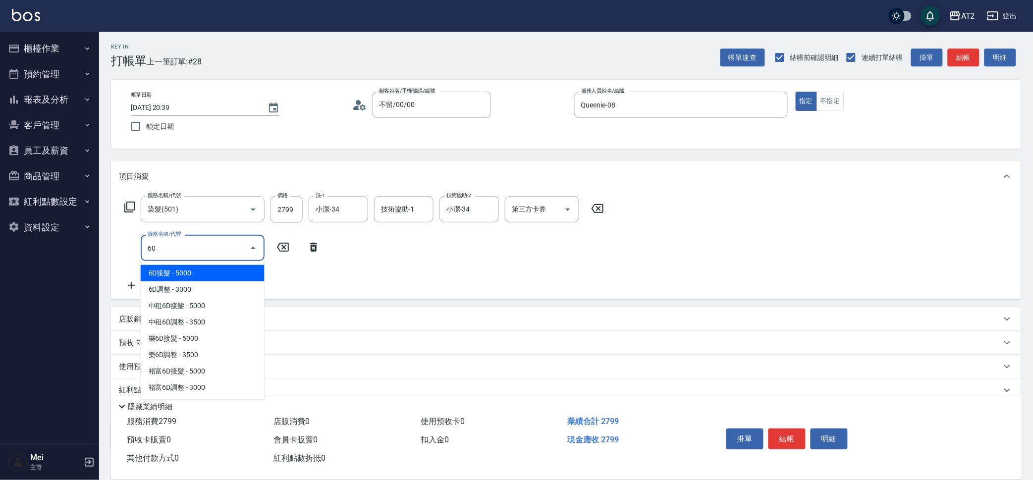
type input "601"
type input "370"
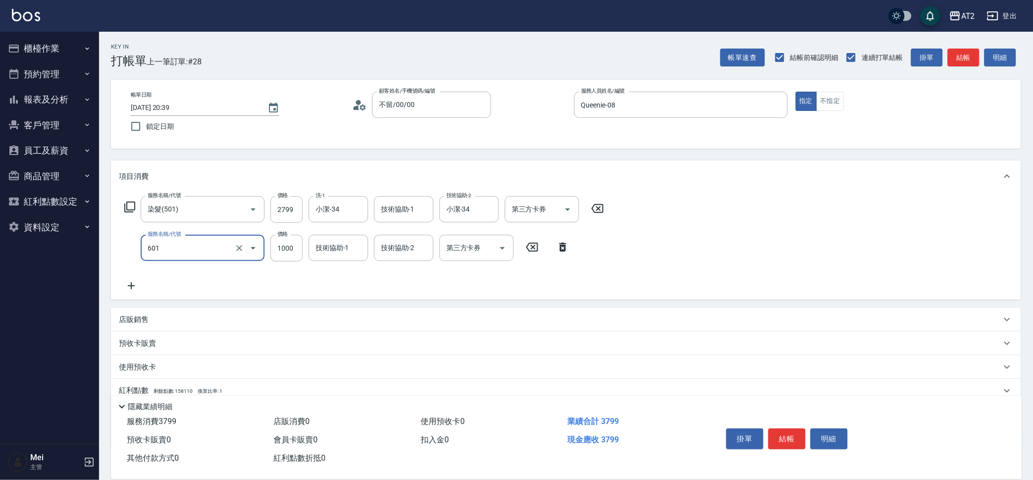
type input "自備護髮(601)"
type input "3"
type input "280"
type input "30"
type input "300"
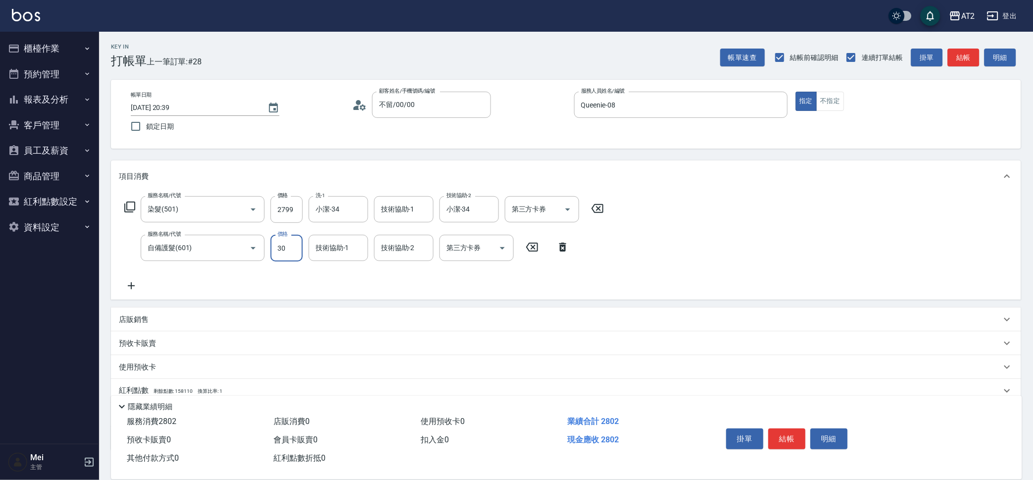
type input "300"
type input "570"
type input "3000"
type input "小潔-34"
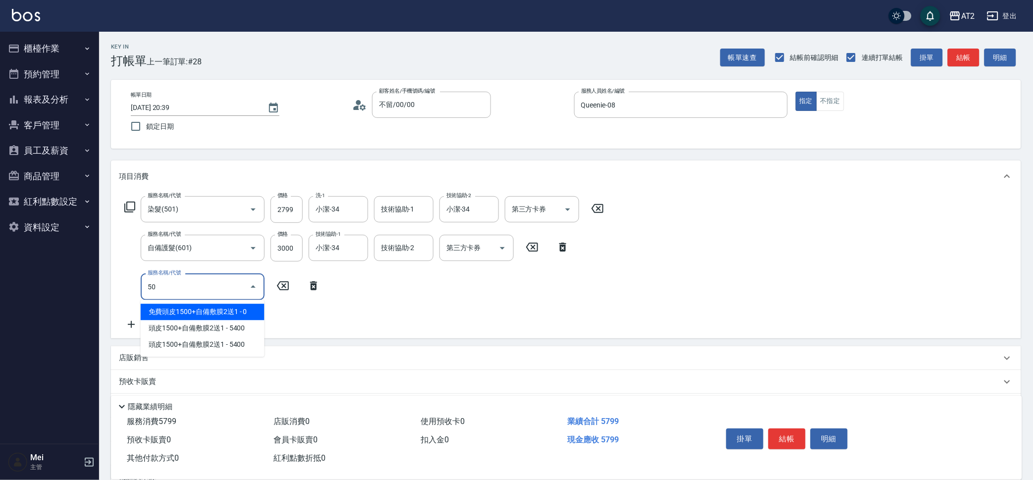
type input "502"
type input "620"
type input "漂髮(502)"
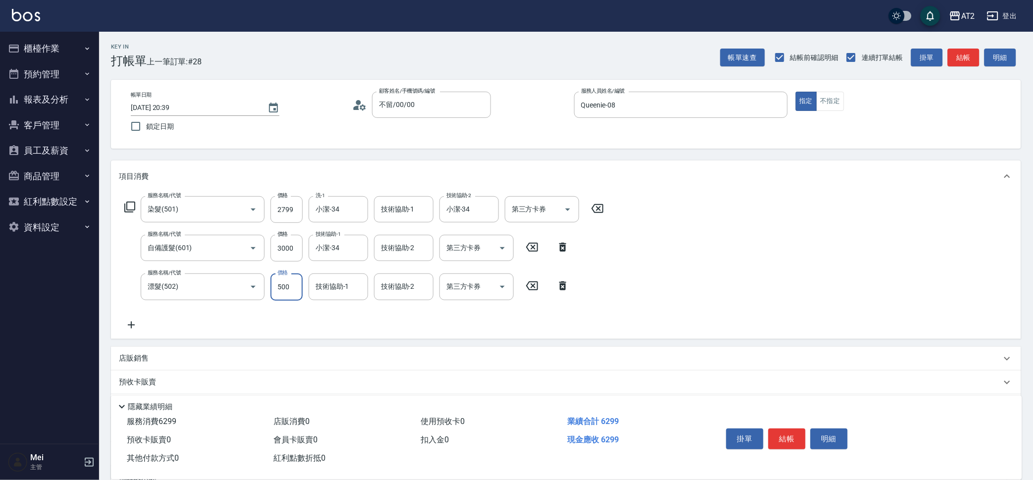
type input "0"
type input "570"
type input "0"
type input "小潔-34"
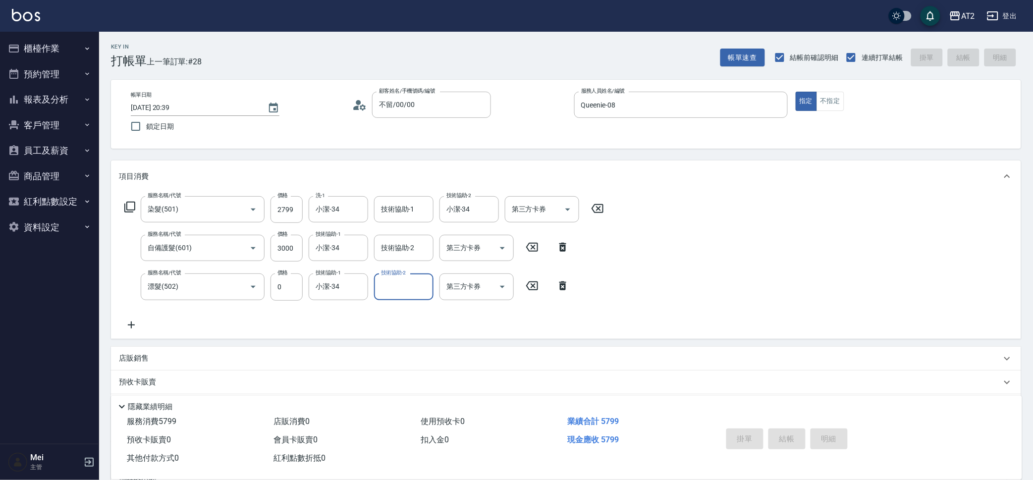
type input "0"
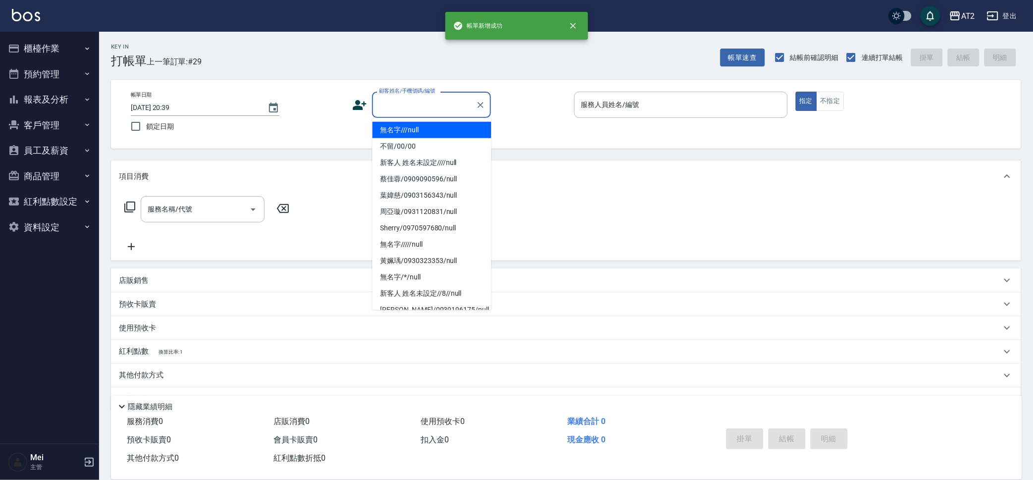
click at [420, 97] on input "顧客姓名/手機號碼/編號" at bounding box center [424, 104] width 95 height 17
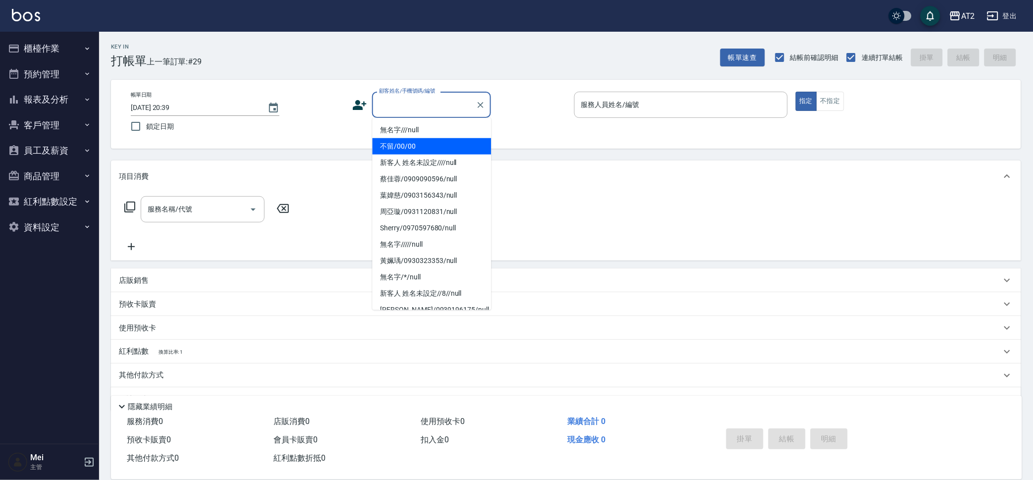
click at [413, 139] on li "不留/00/00" at bounding box center [432, 146] width 119 height 16
type input "不留/00/00"
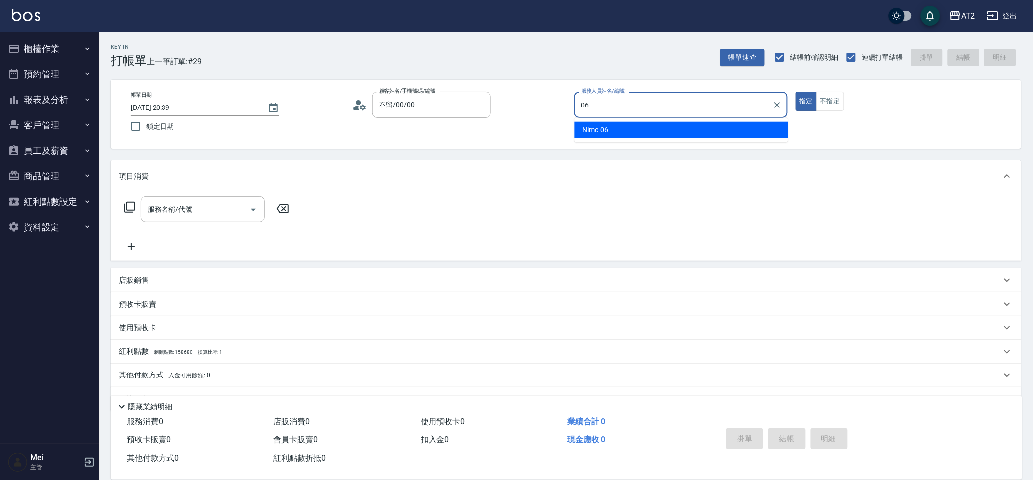
type input "Nimo-06"
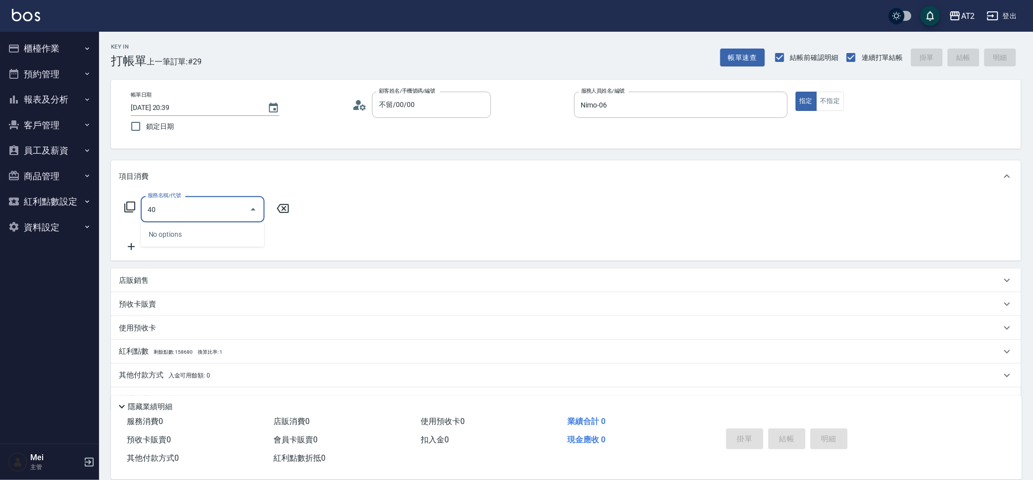
type input "401"
type input "20"
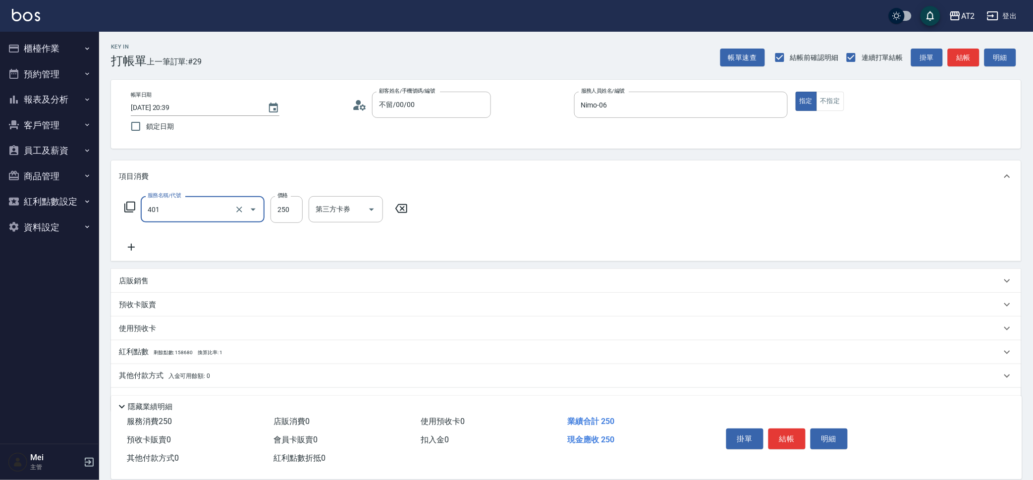
type input "剪髮(401)"
type input "0"
type input "20"
type input "200"
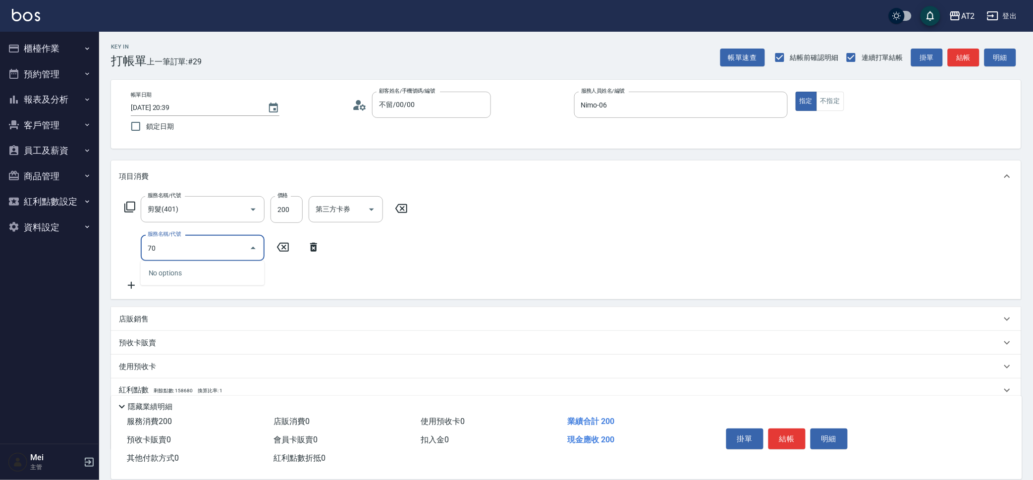
type input "705"
type input "520"
type input "新羽毛鉑金接髮調整(705)"
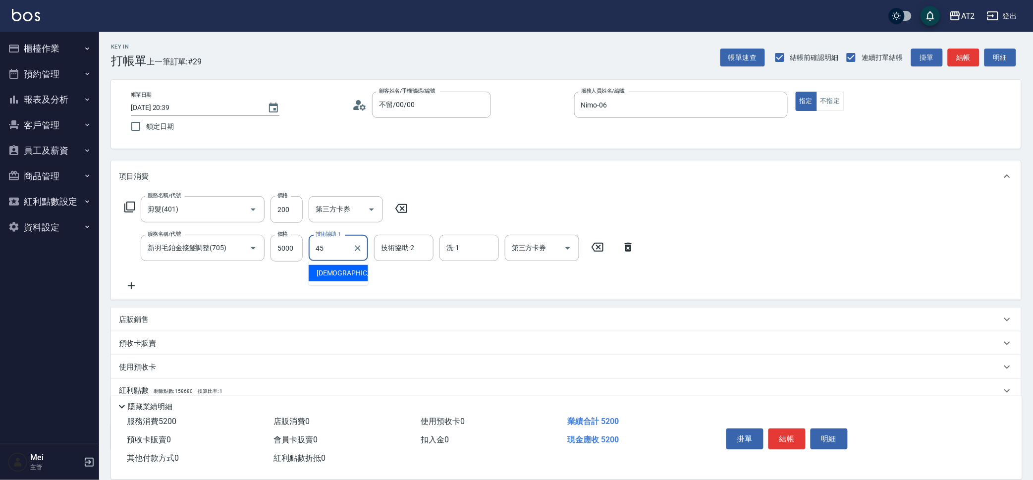
type input "[DEMOGRAPHIC_DATA]-45"
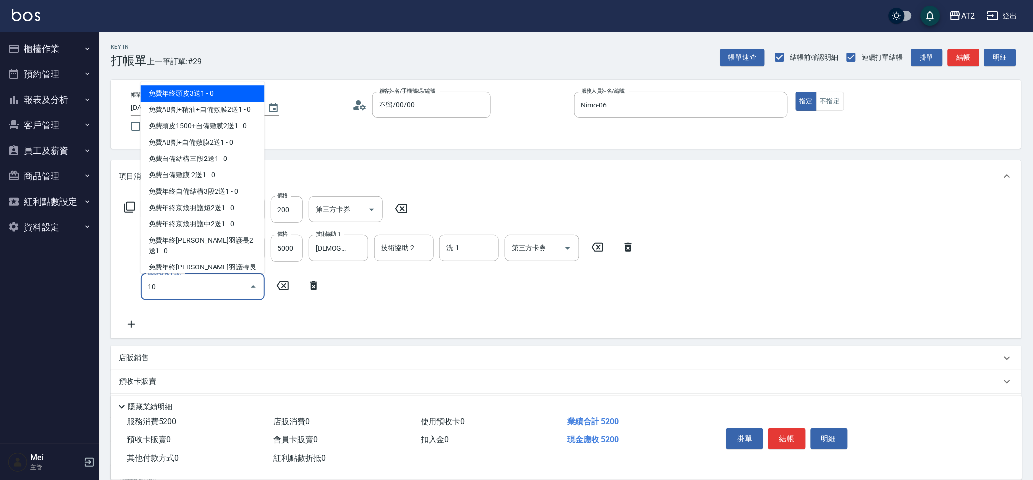
type input "101"
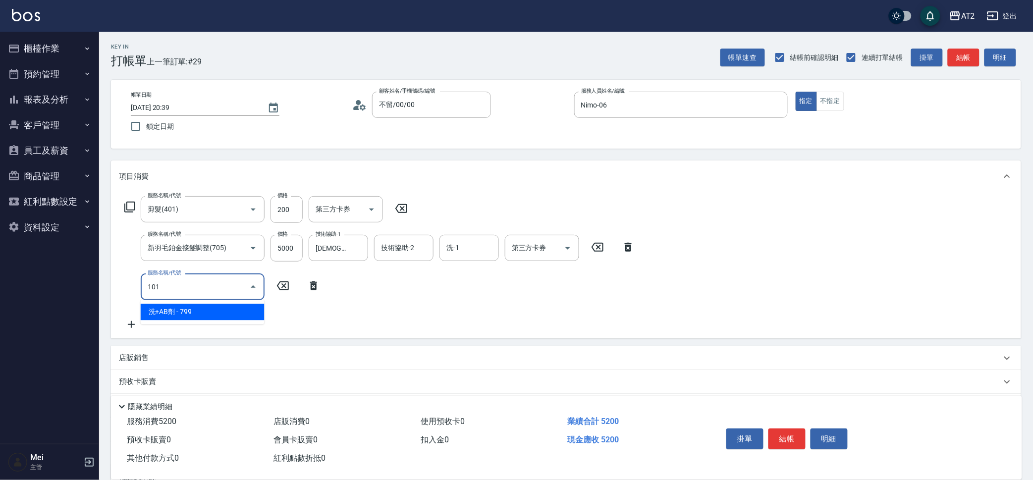
type input "590"
type input "洗+AB劑(101)"
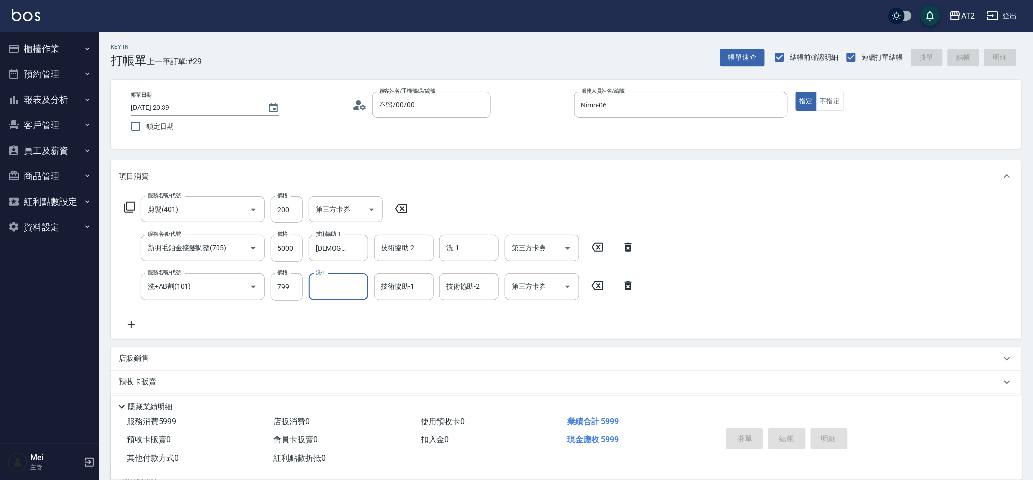
type input "0"
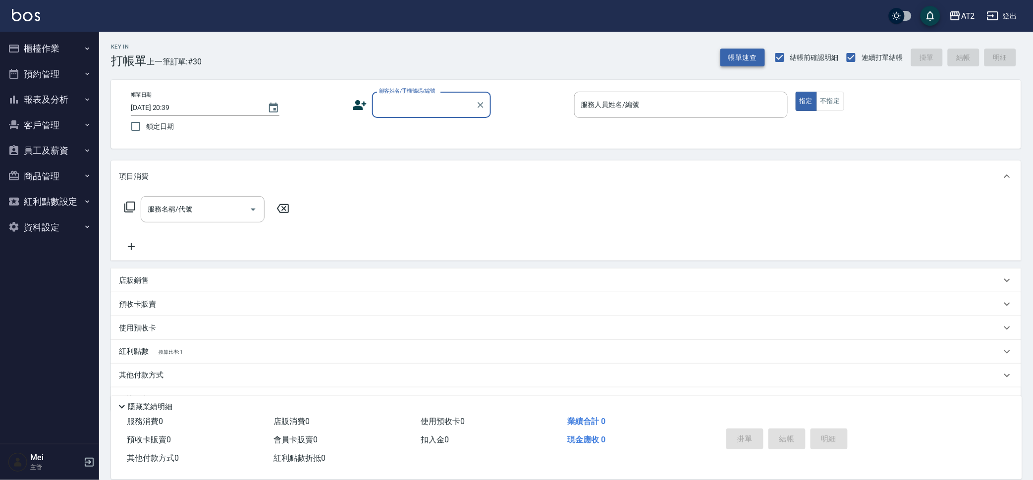
click at [733, 59] on button "帳單速查" at bounding box center [743, 58] width 45 height 18
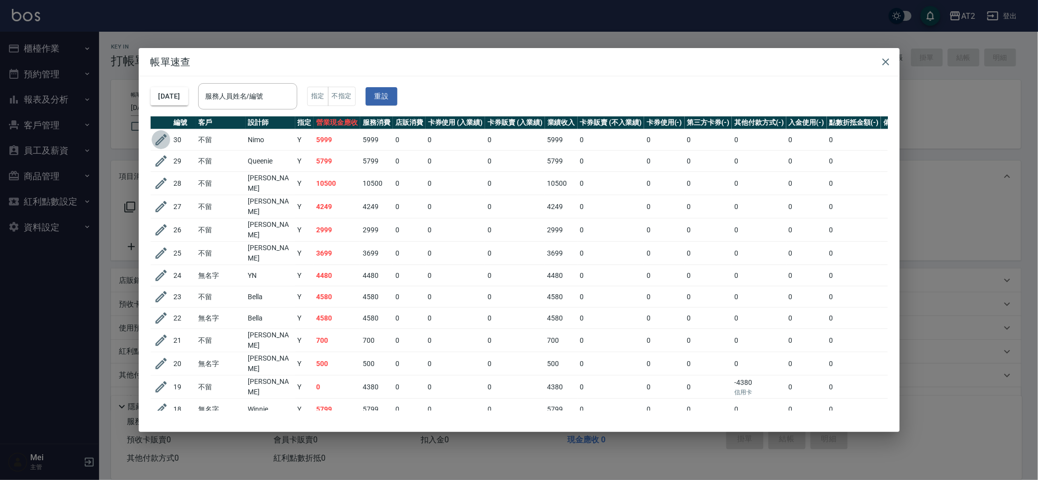
click at [154, 145] on icon "button" at bounding box center [161, 139] width 15 height 15
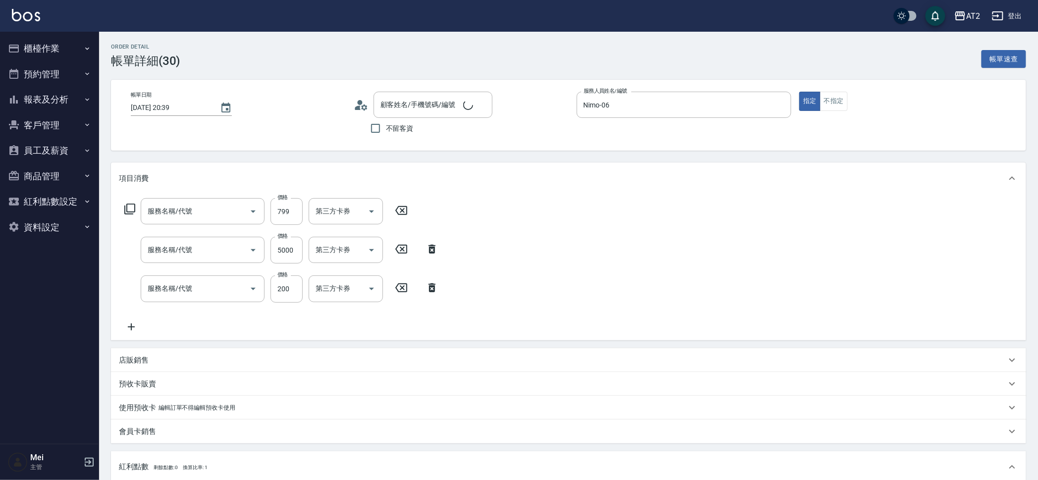
type input "[DATE] 20:39"
type input "Nimo-06"
type input "590"
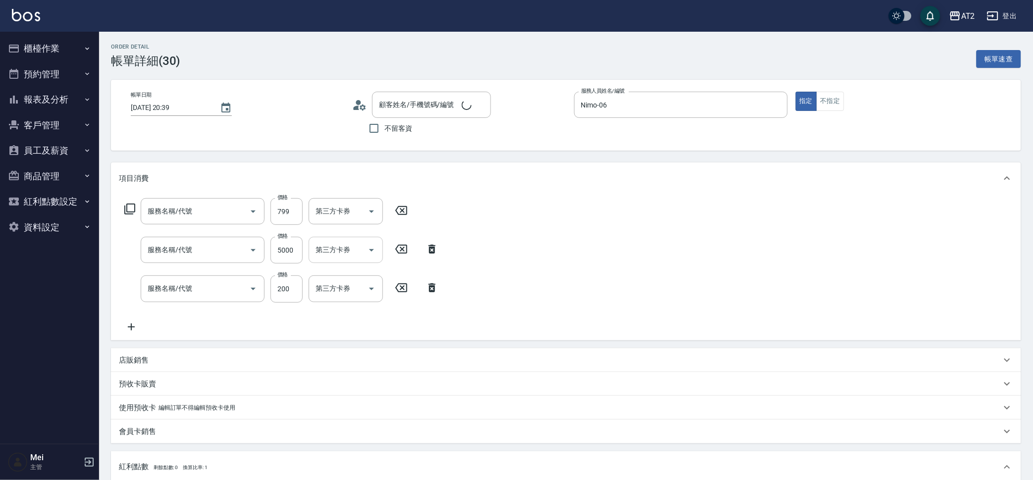
type input "不留/00/00"
type input "洗+AB劑(101)"
type input "新羽毛鉑金接髮調整(705)"
type input "剪髮(401)"
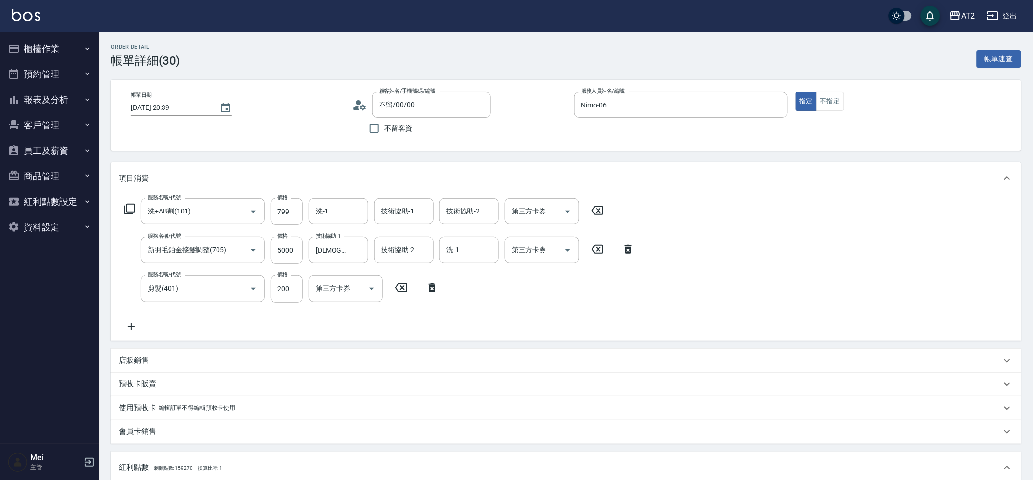
click at [166, 360] on div "店販銷售" at bounding box center [560, 360] width 883 height 10
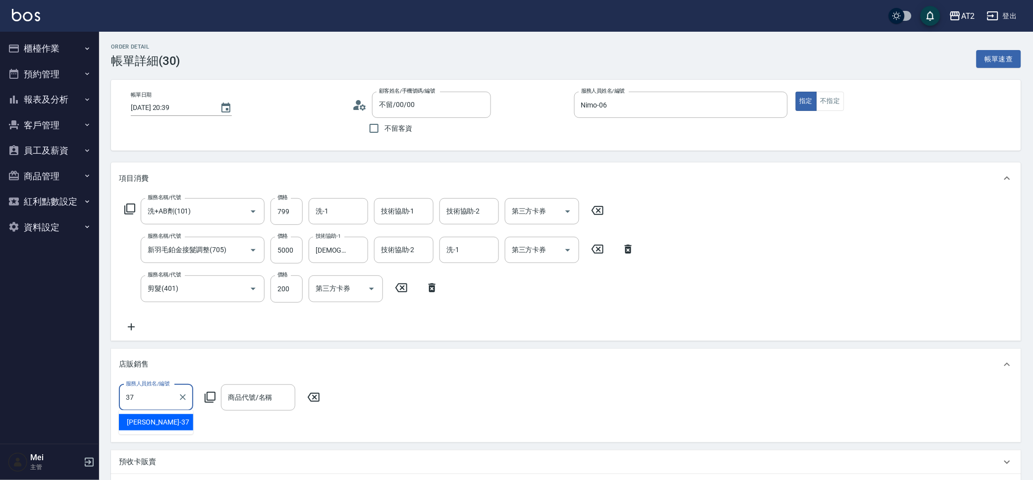
type input "[PERSON_NAME]-37"
type input "f"
type input "[PERSON_NAME]"
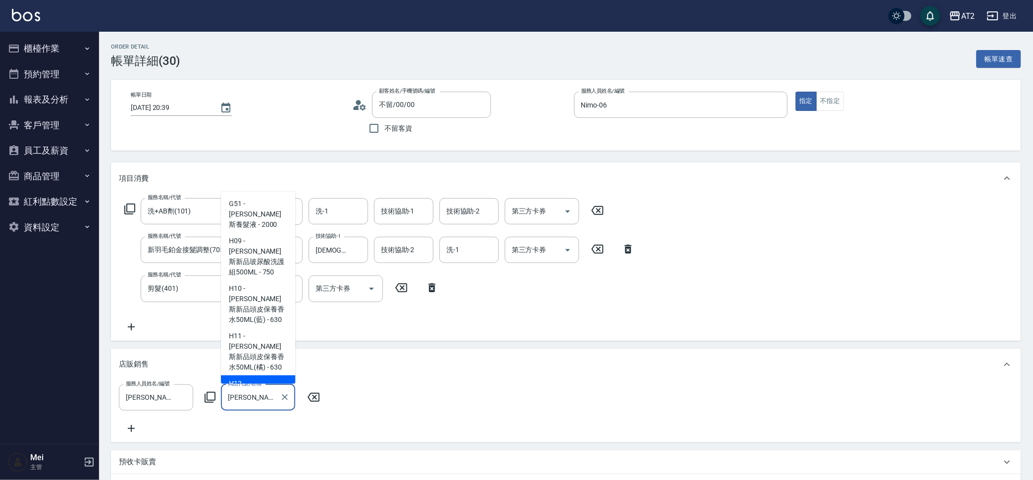
click at [248, 376] on span "H12 - [PERSON_NAME]斯新品頭皮洗1000ML(單罐) - 850" at bounding box center [258, 405] width 74 height 58
type input "680"
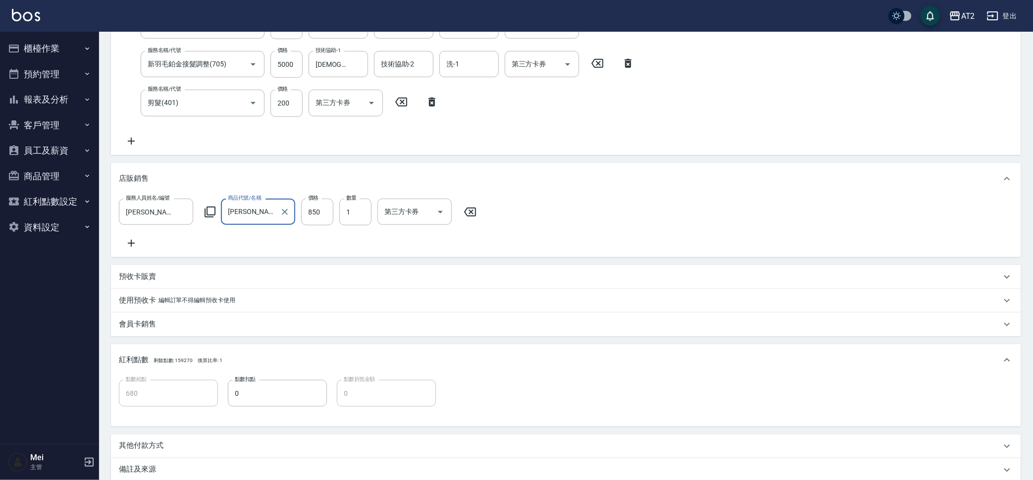
scroll to position [301, 0]
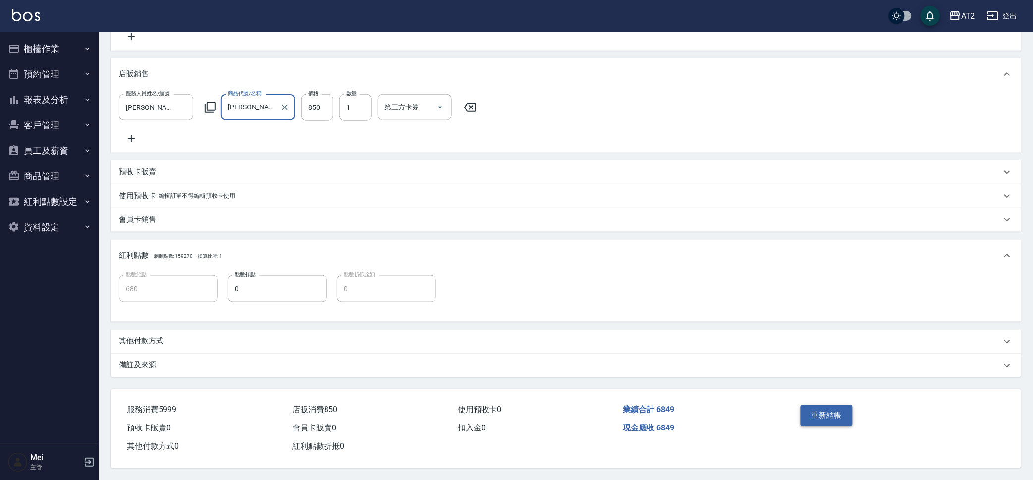
type input "[PERSON_NAME]斯新品頭皮洗1000ML(單罐)"
click at [816, 418] on button "重新結帳" at bounding box center [827, 415] width 53 height 21
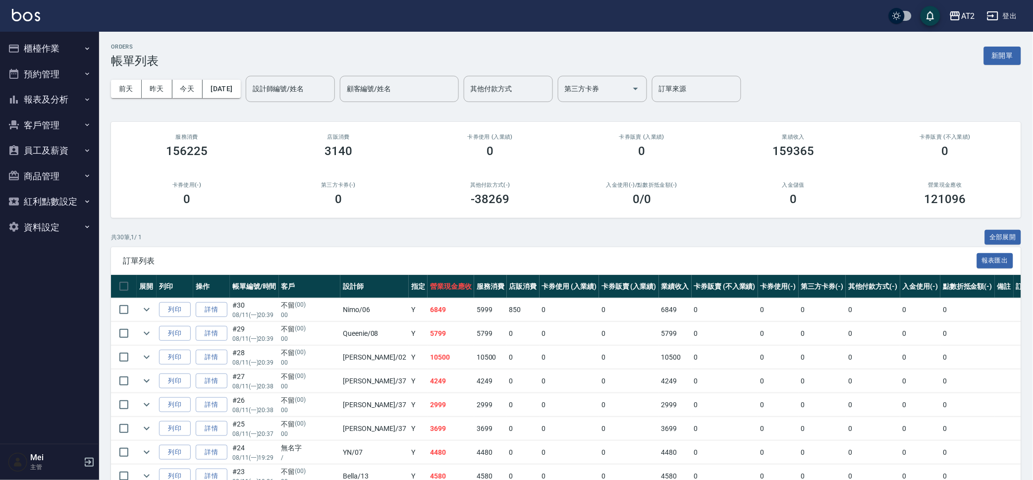
click at [52, 46] on button "櫃檯作業" at bounding box center [49, 49] width 91 height 26
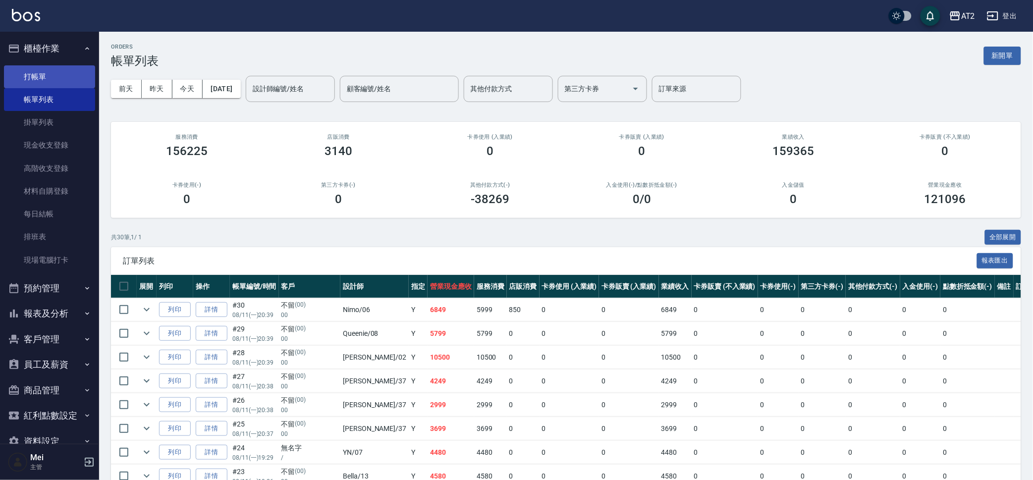
click at [66, 73] on link "打帳單" at bounding box center [49, 76] width 91 height 23
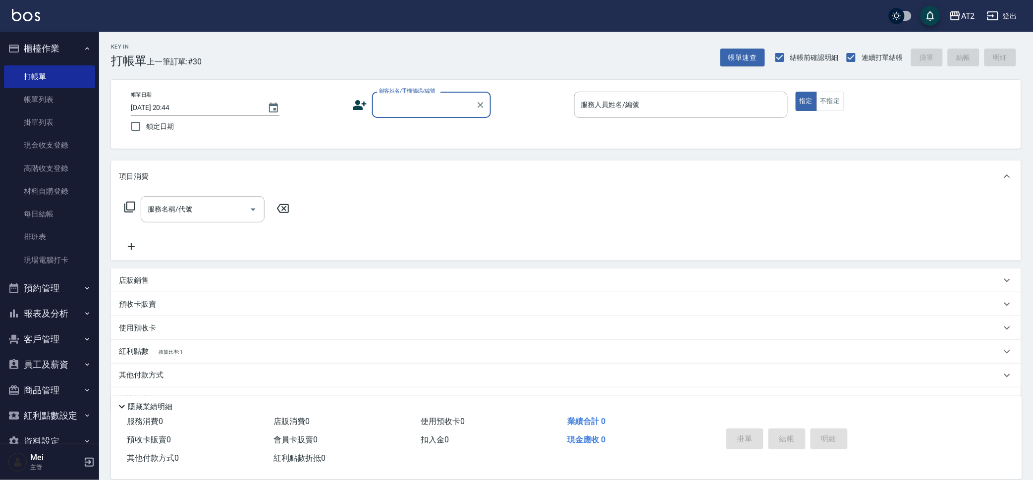
click at [427, 102] on input "顧客姓名/手機號碼/編號" at bounding box center [424, 104] width 95 height 17
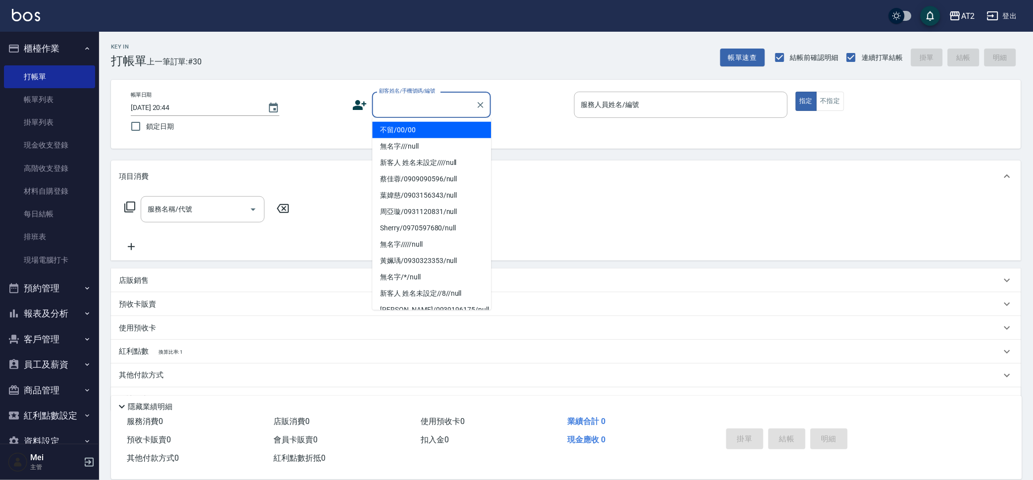
click at [438, 125] on li "不留/00/00" at bounding box center [432, 130] width 119 height 16
type input "不留/00/00"
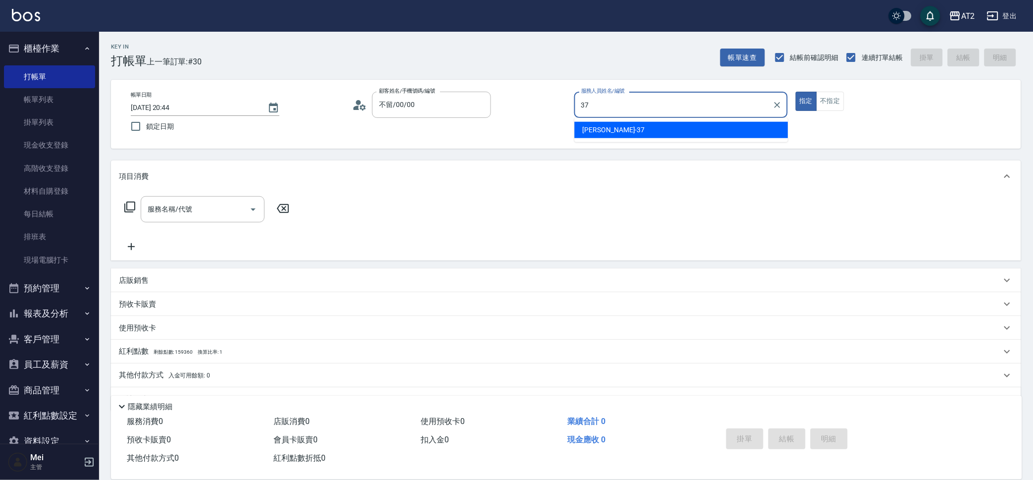
type input "[PERSON_NAME]-37"
type button "true"
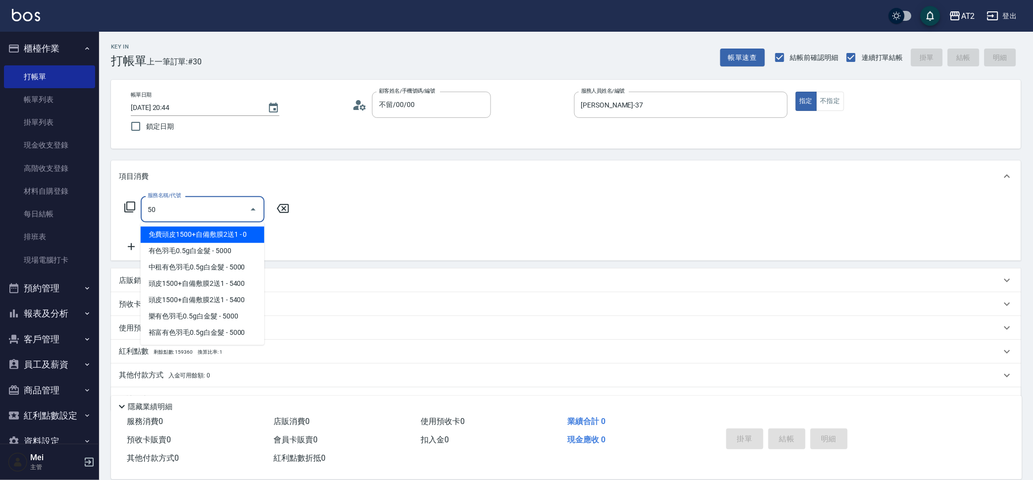
type input "501"
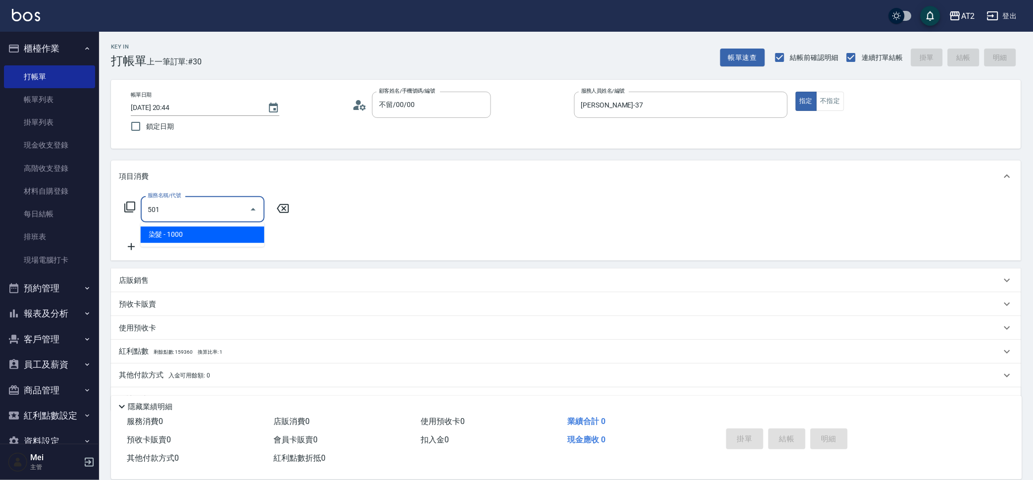
type input "100"
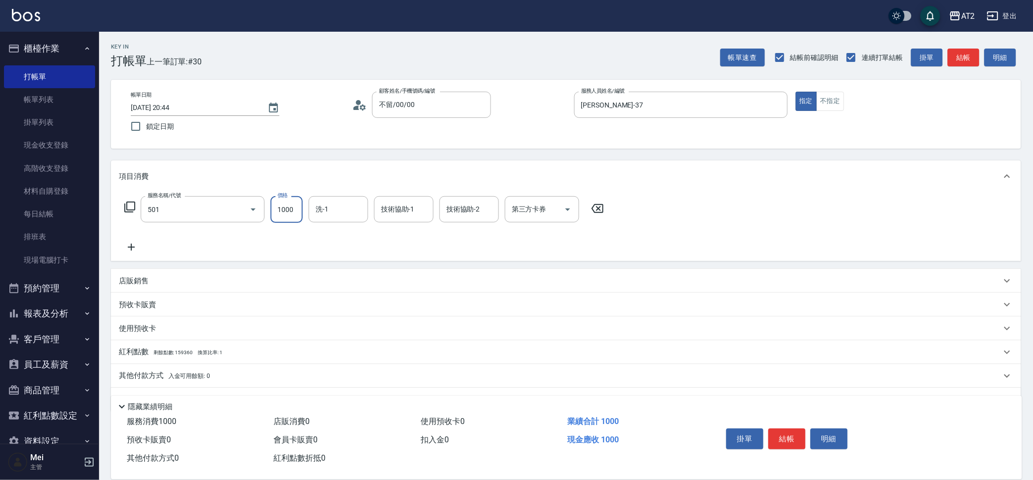
type input "染髮(501)"
type input "1"
type input "0"
type input "17"
type input "10"
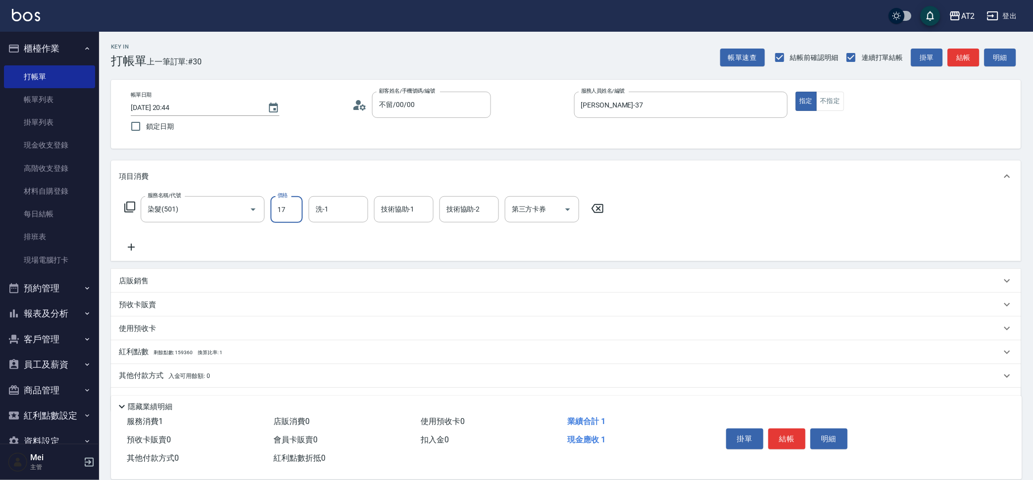
type input "178"
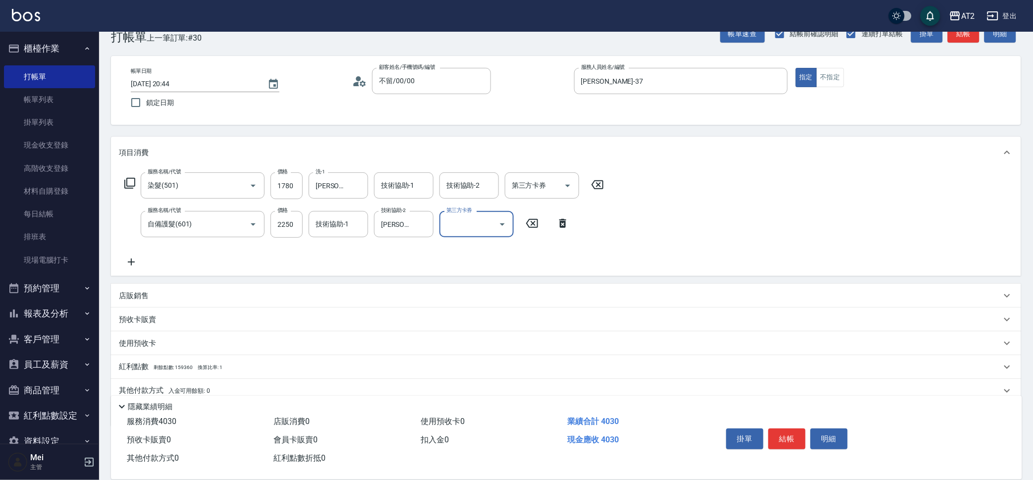
scroll to position [62, 0]
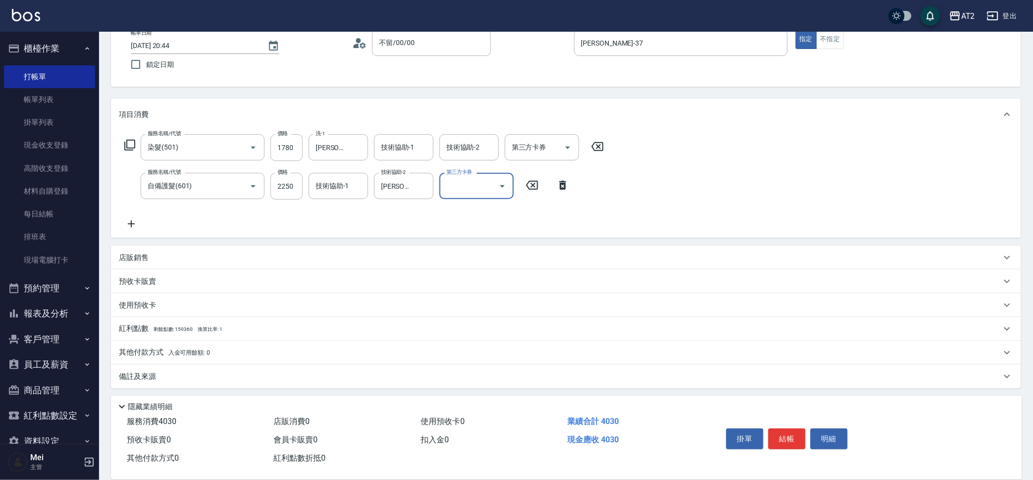
click at [188, 255] on div "店販銷售" at bounding box center [560, 258] width 883 height 10
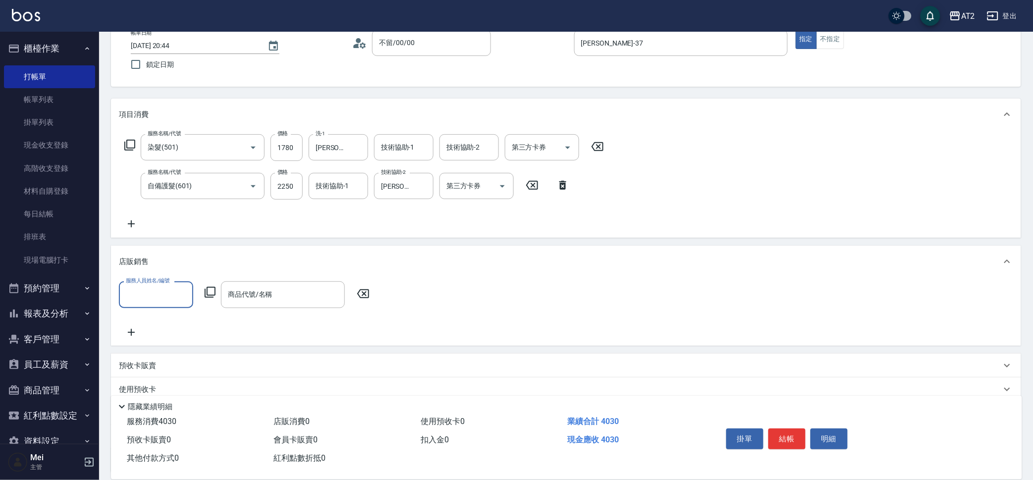
scroll to position [0, 0]
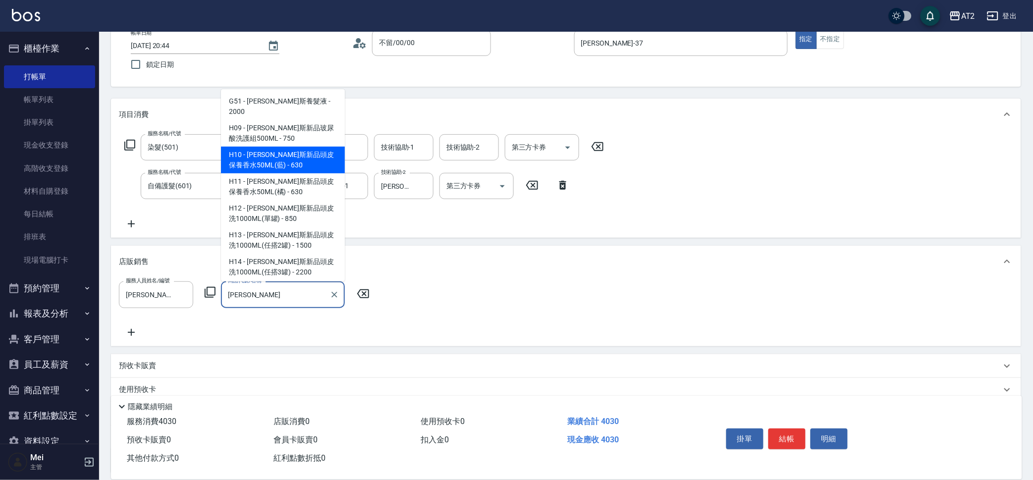
click at [306, 147] on span "H10 - [PERSON_NAME]斯新品頭皮保養香水50ML(藍) - 630" at bounding box center [283, 160] width 124 height 27
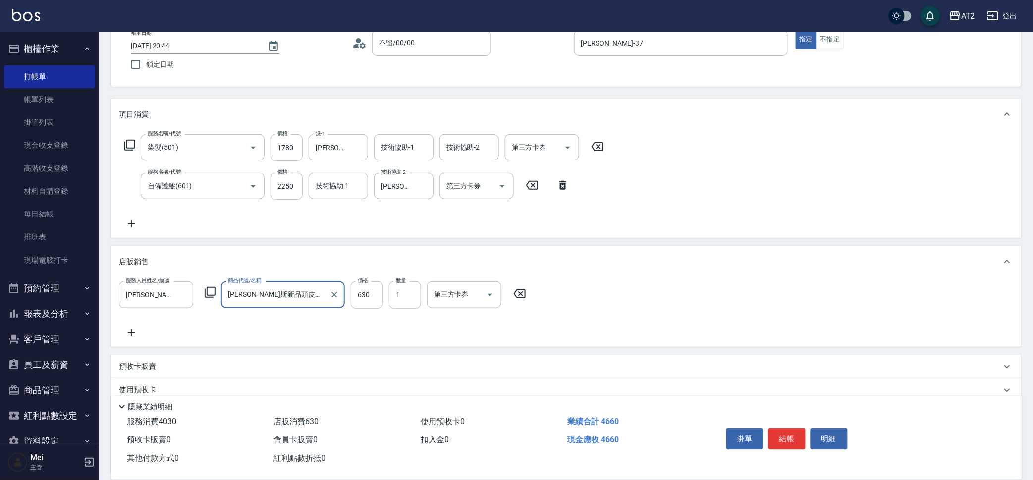
drag, startPoint x: 317, startPoint y: 276, endPoint x: 314, endPoint y: 280, distance: 5.1
click at [317, 276] on div "店販銷售" at bounding box center [566, 262] width 910 height 32
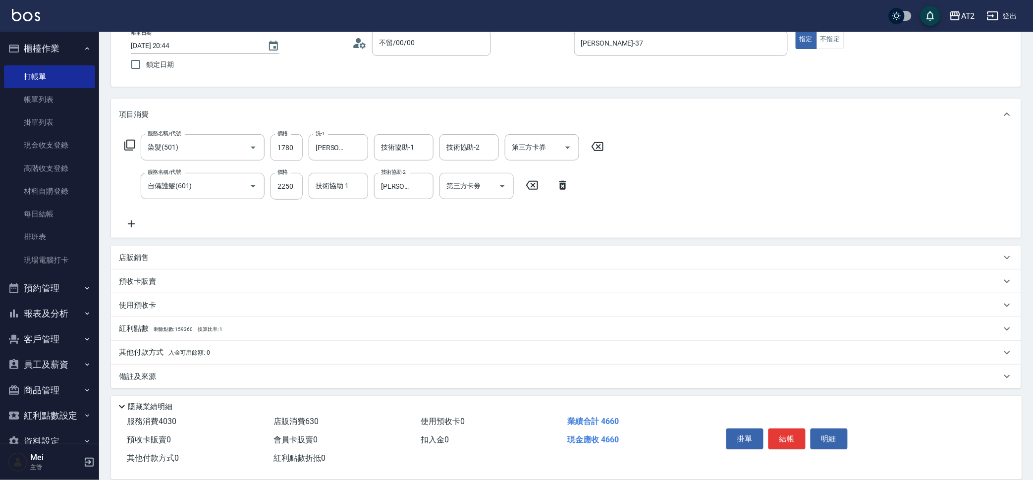
click at [313, 258] on div "店販銷售" at bounding box center [560, 258] width 883 height 10
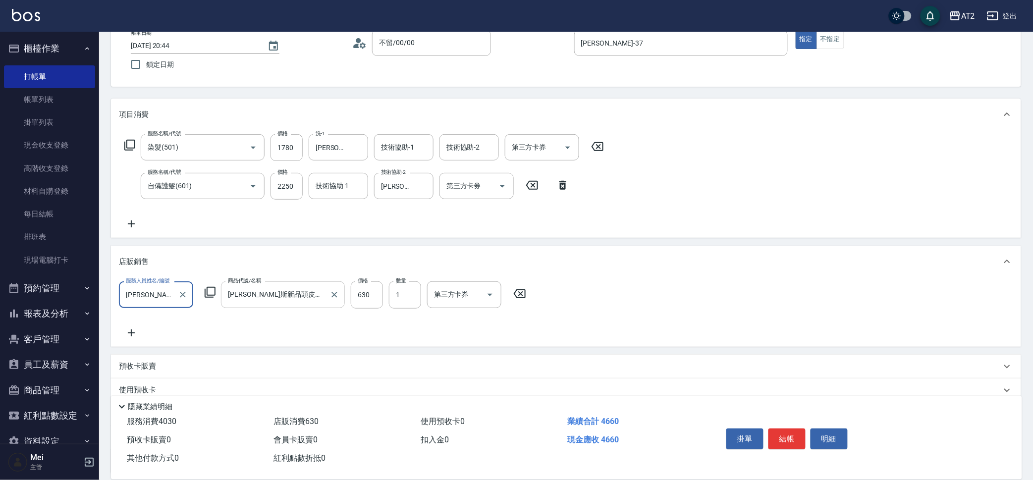
click at [276, 294] on input "[PERSON_NAME]斯新品頭皮保養香水50ML(藍)" at bounding box center [275, 294] width 100 height 17
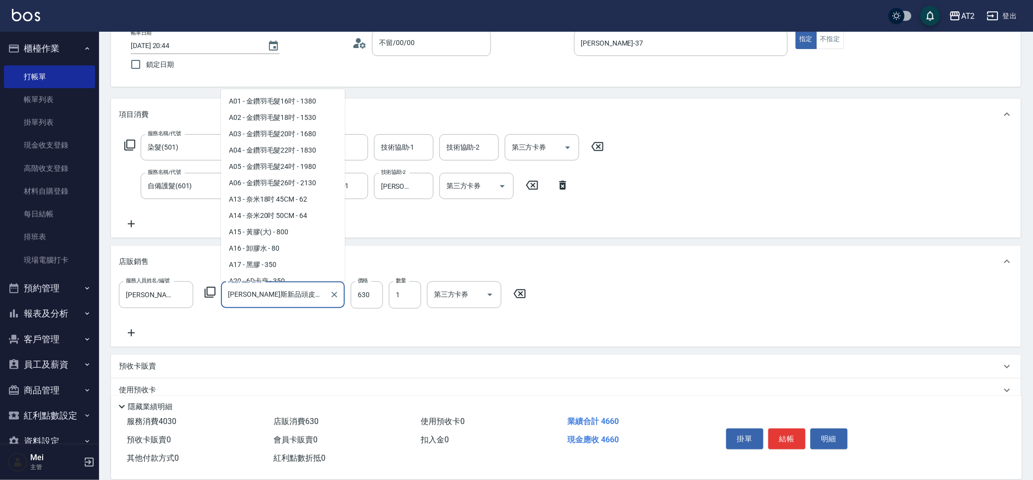
scroll to position [3779, 0]
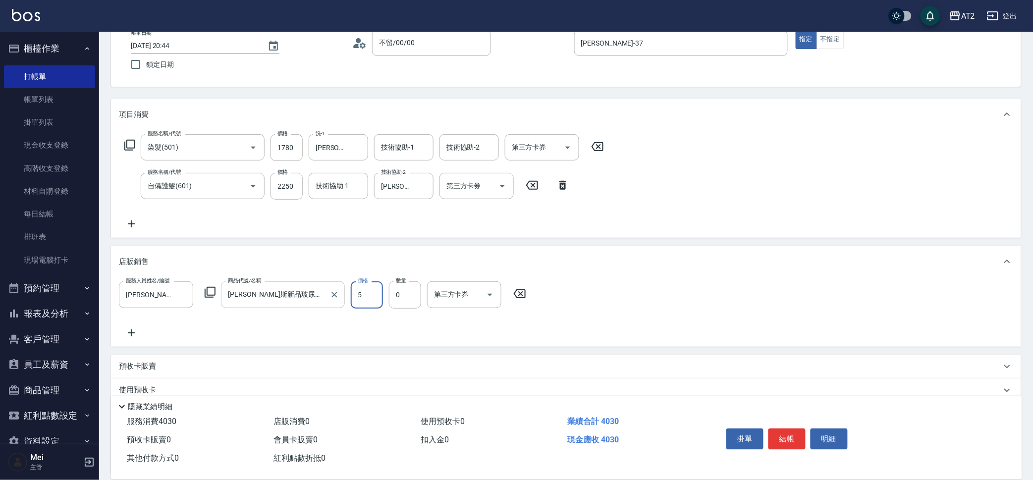
drag, startPoint x: 370, startPoint y: 297, endPoint x: 315, endPoint y: 300, distance: 54.6
click at [315, 300] on div "服務人員姓名/編號 [PERSON_NAME]-37 服務人員姓名/編號 商品代號/名稱 [PERSON_NAME]斯新品玻尿酸洗護組500ML 商品代號/名…" at bounding box center [325, 294] width 413 height 27
click at [130, 333] on icon at bounding box center [131, 333] width 25 height 12
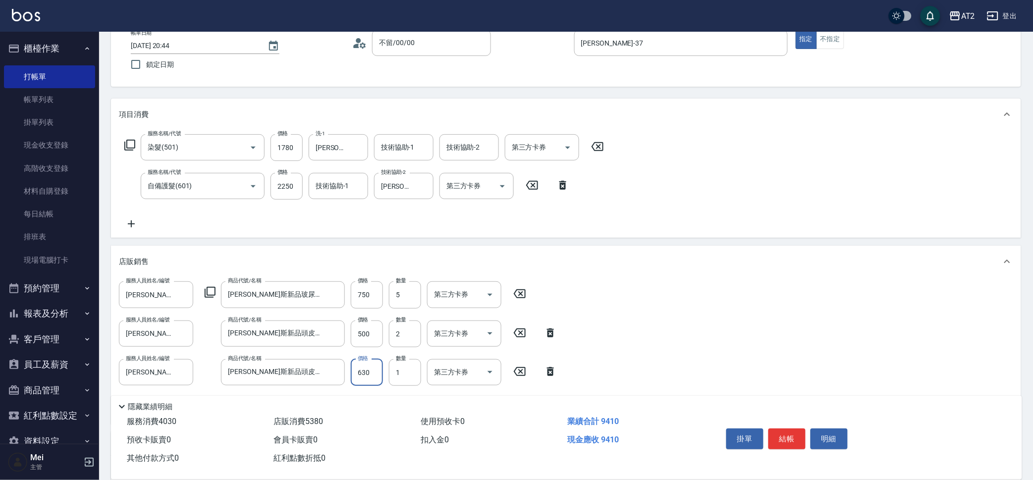
click at [356, 382] on input "630" at bounding box center [367, 372] width 32 height 27
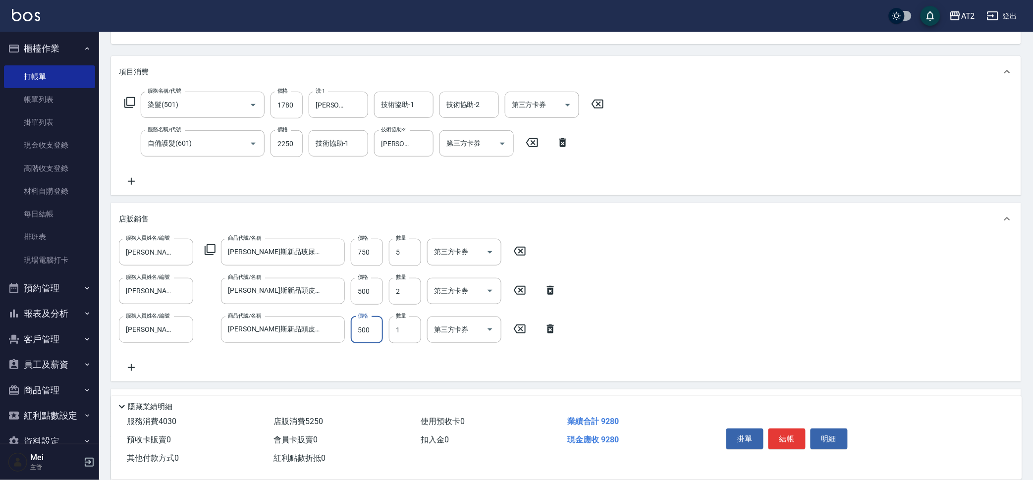
scroll to position [186, 0]
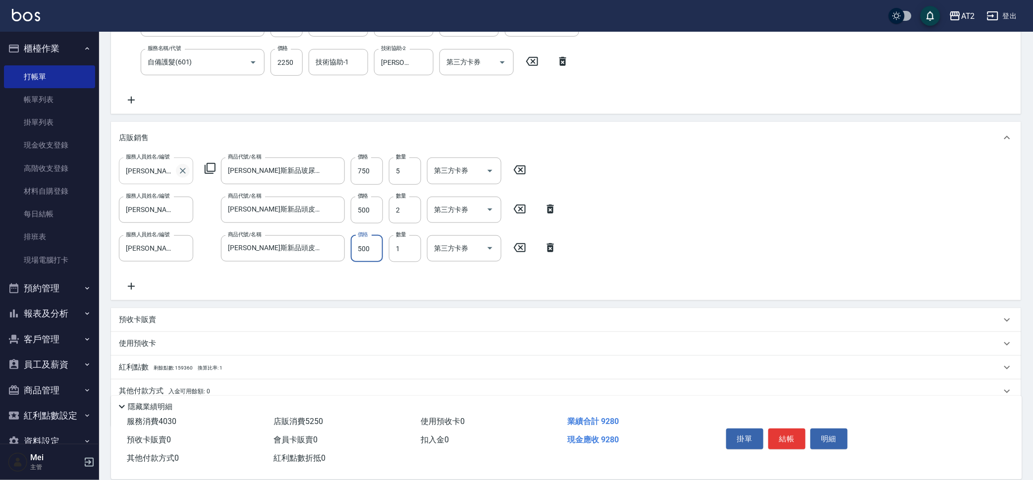
click at [186, 175] on icon "Clear" at bounding box center [183, 171] width 10 height 10
click at [182, 216] on button "Clear" at bounding box center [183, 210] width 14 height 14
click at [182, 249] on icon "Clear" at bounding box center [183, 248] width 10 height 10
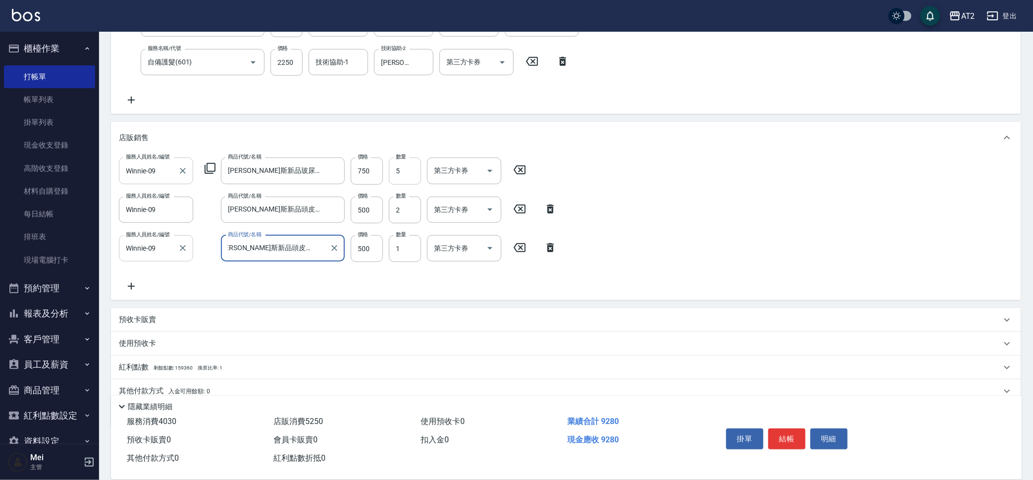
scroll to position [0, 0]
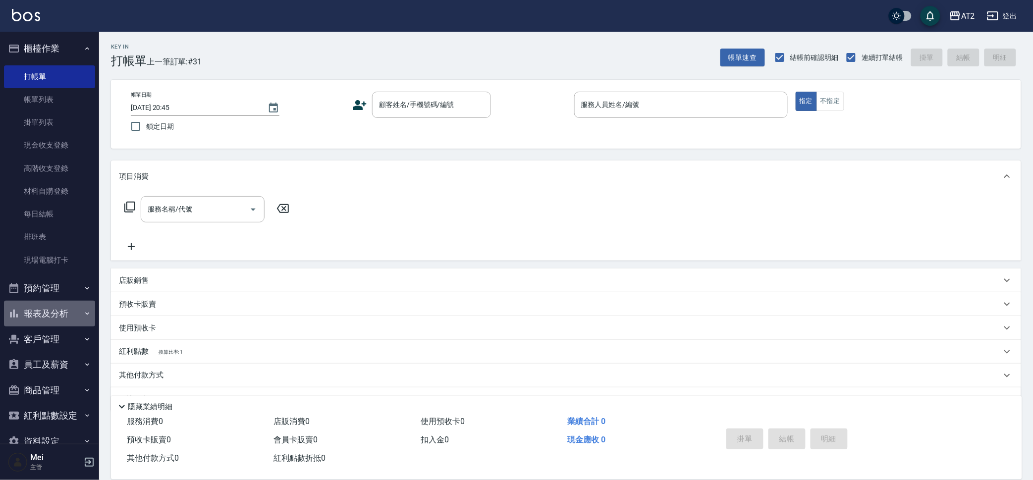
click at [56, 310] on button "報表及分析" at bounding box center [49, 314] width 91 height 26
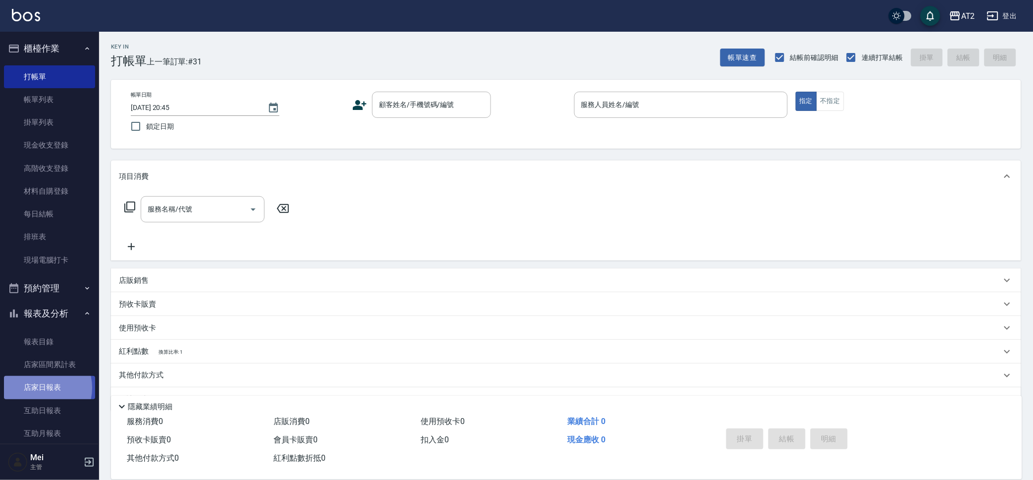
click at [37, 388] on link "店家日報表" at bounding box center [49, 387] width 91 height 23
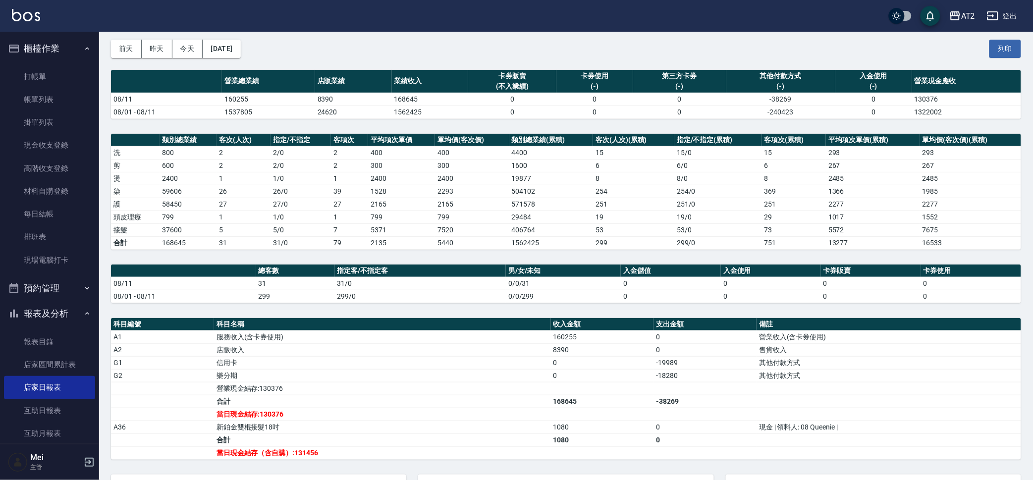
scroll to position [163, 0]
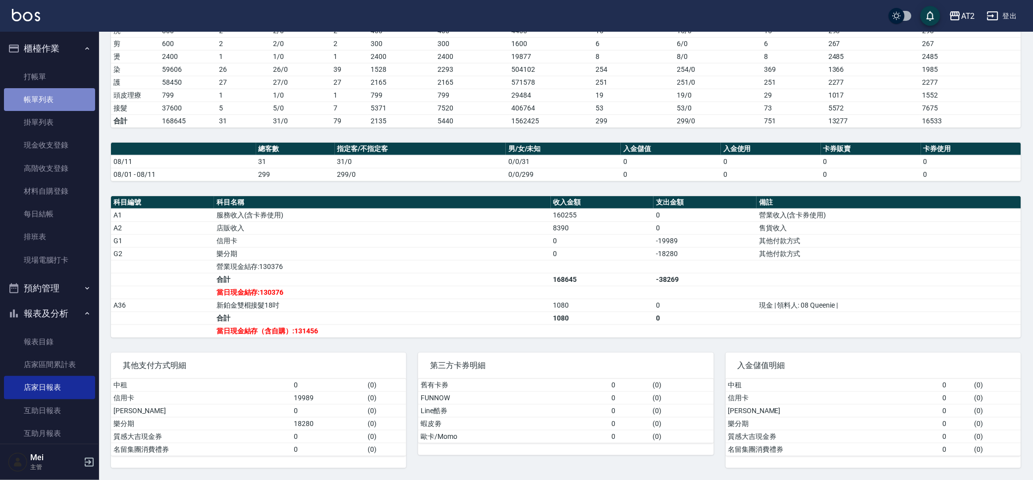
drag, startPoint x: 64, startPoint y: 96, endPoint x: 73, endPoint y: 102, distance: 10.3
click at [73, 102] on link "帳單列表" at bounding box center [49, 99] width 91 height 23
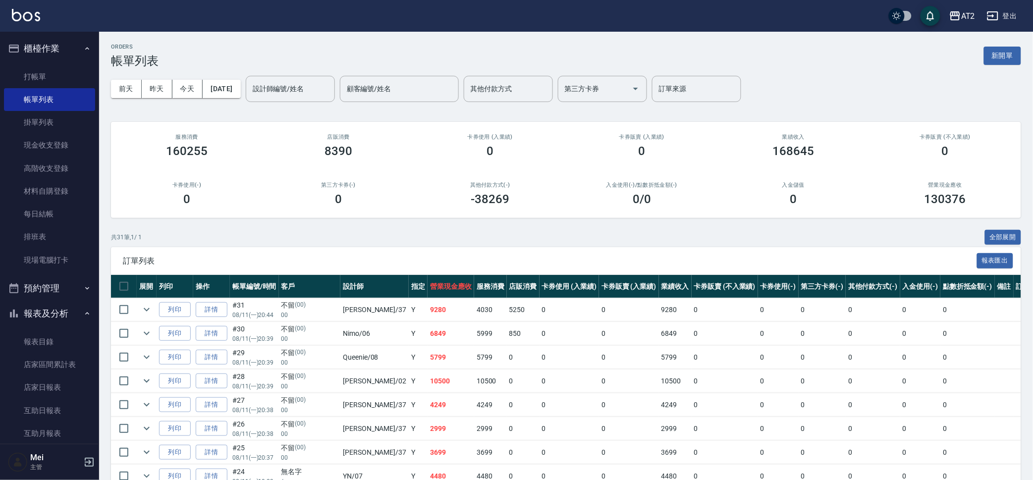
click at [556, 338] on td "0" at bounding box center [570, 333] width 60 height 23
click at [999, 235] on button "全部展開" at bounding box center [1003, 237] width 37 height 15
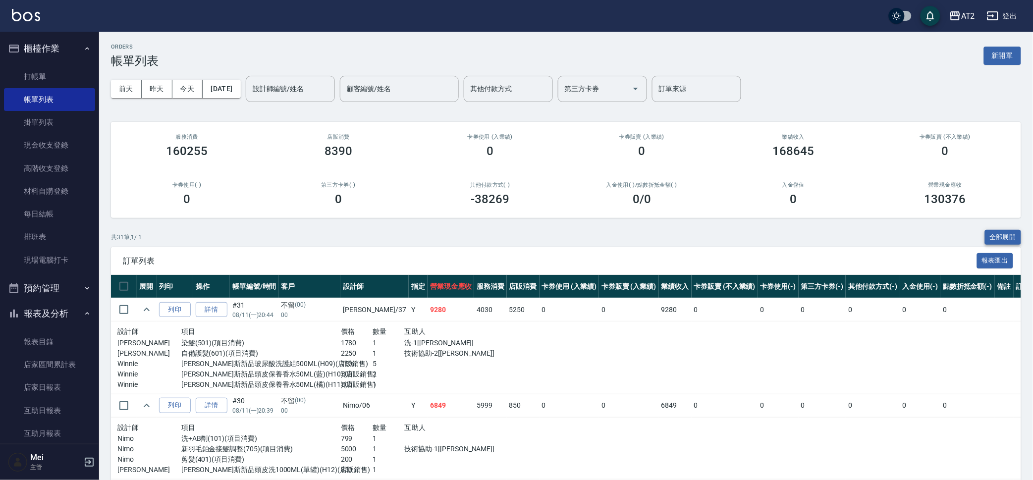
click at [999, 235] on button "全部展開" at bounding box center [1003, 237] width 37 height 15
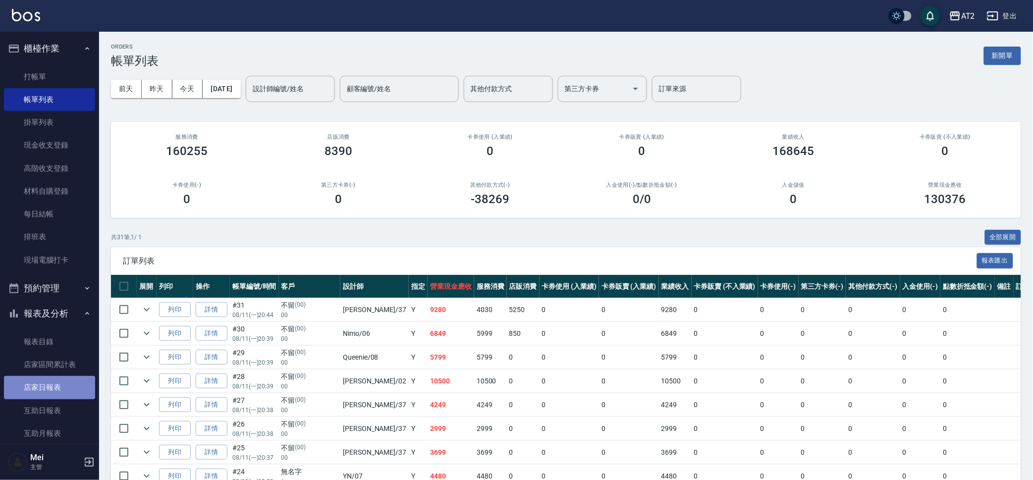
click at [58, 376] on link "店家日報表" at bounding box center [49, 387] width 91 height 23
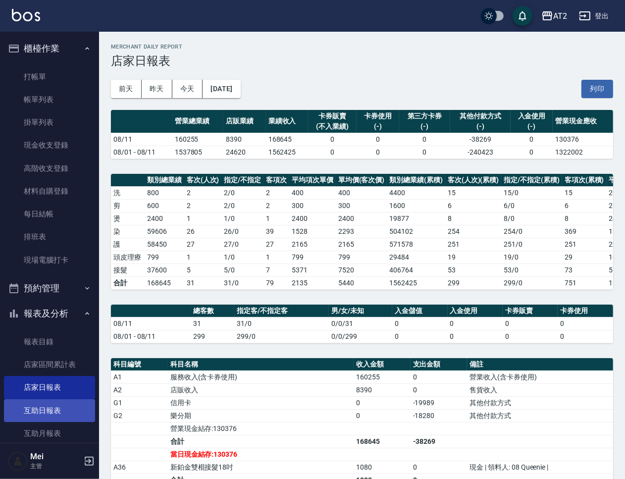
click at [67, 401] on link "互助日報表" at bounding box center [49, 410] width 91 height 23
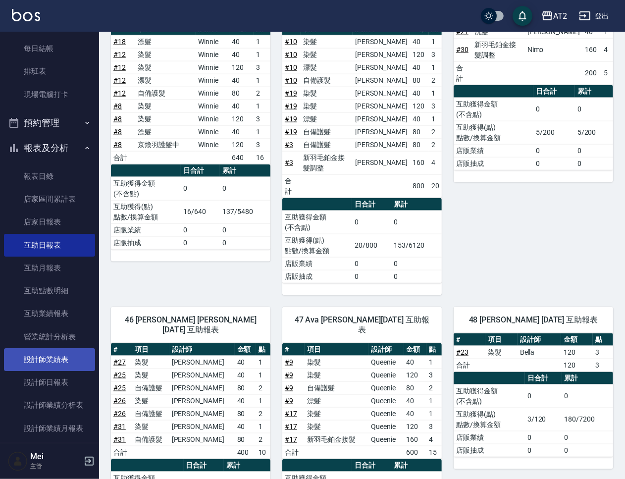
scroll to position [186, 0]
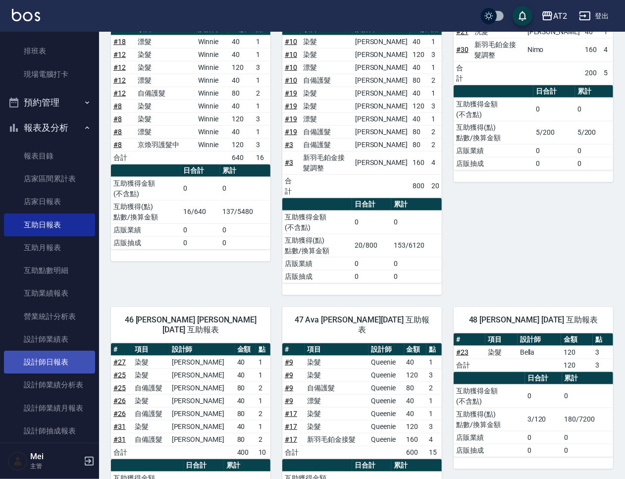
click at [63, 362] on link "設計師日報表" at bounding box center [49, 362] width 91 height 23
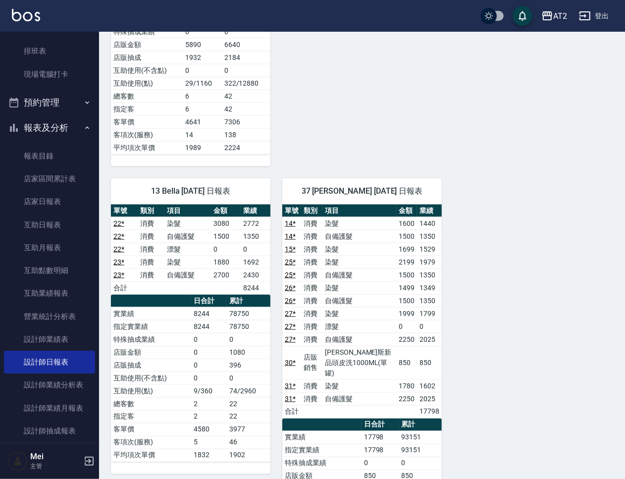
scroll to position [1431, 0]
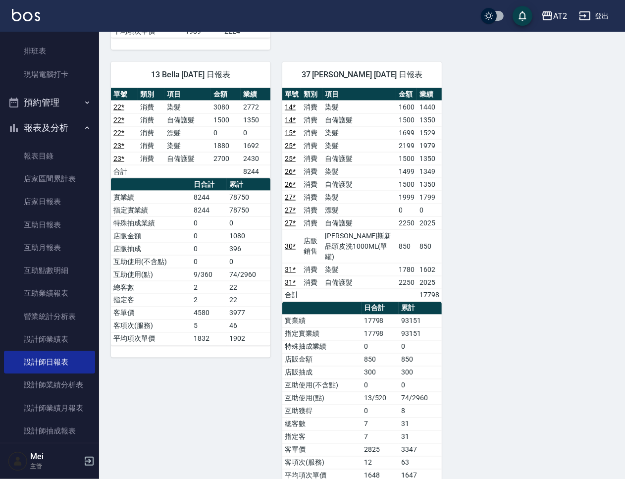
click at [589, 16] on icon "button" at bounding box center [585, 16] width 12 height 12
